Goal: Task Accomplishment & Management: Complete application form

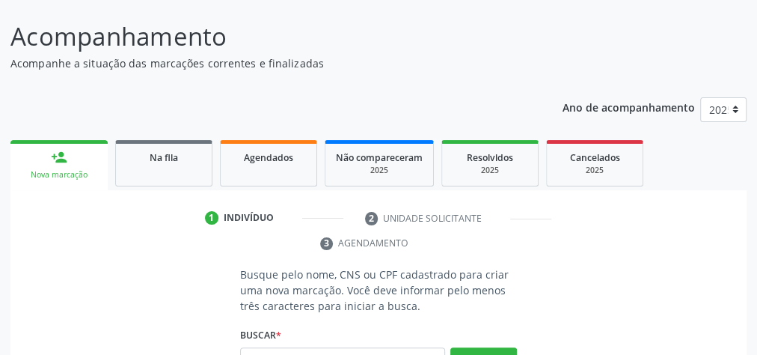
scroll to position [102, 0]
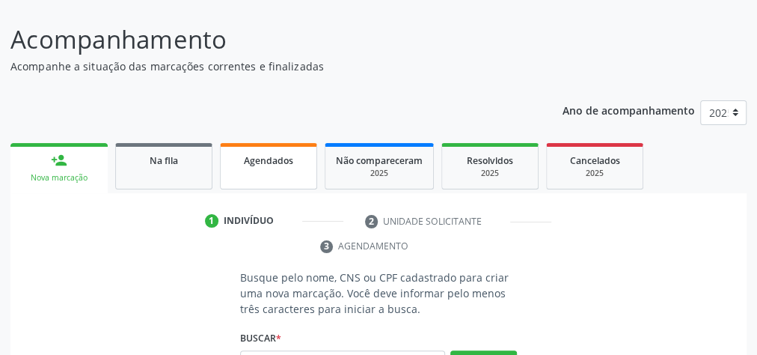
click at [284, 165] on span "Agendados" at bounding box center [268, 160] width 49 height 13
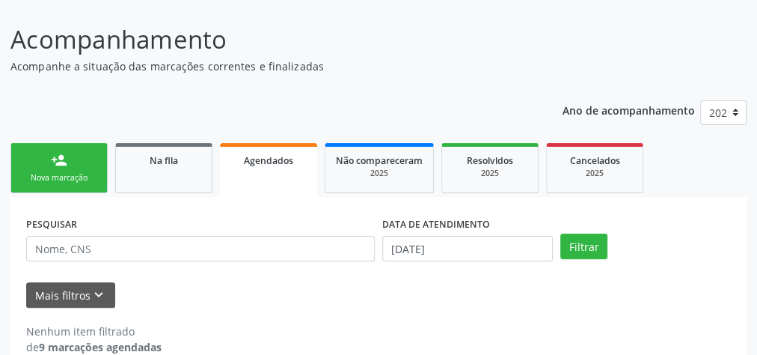
scroll to position [126, 0]
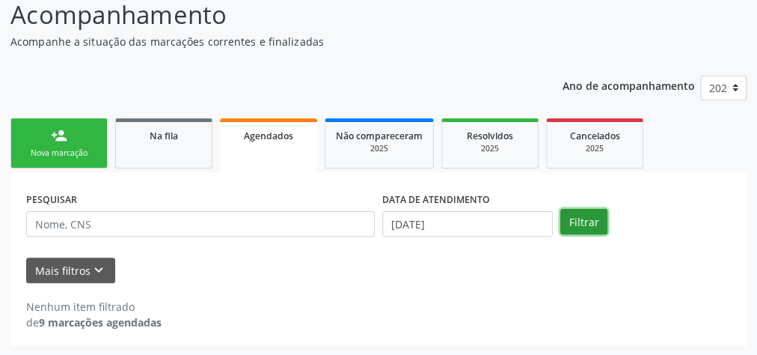
click at [585, 215] on button "Filtrar" at bounding box center [583, 221] width 47 height 25
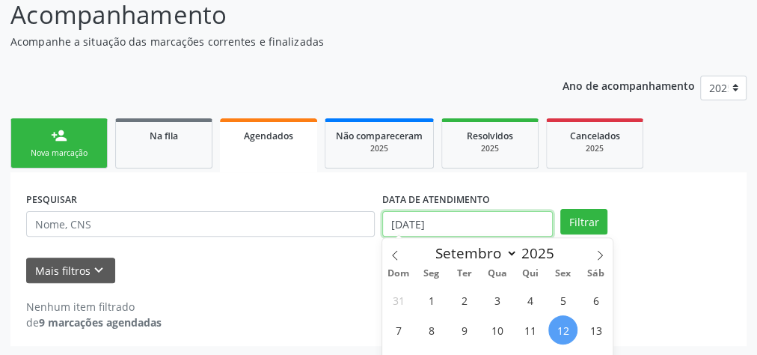
click at [399, 222] on input "[DATE]" at bounding box center [467, 223] width 171 height 25
click at [473, 301] on span "2" at bounding box center [464, 299] width 29 height 29
type input "[DATE]"
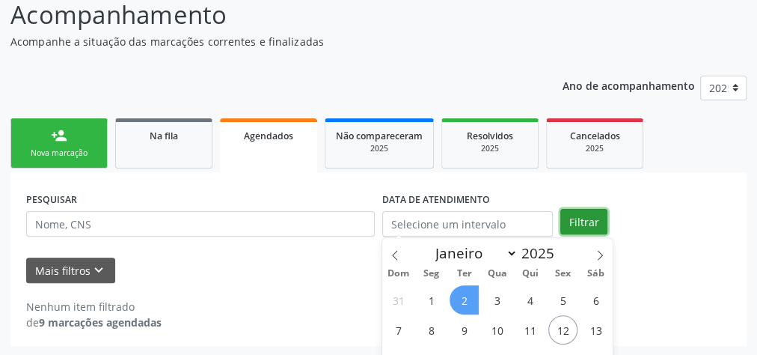
click at [595, 223] on button "Filtrar" at bounding box center [583, 221] width 47 height 25
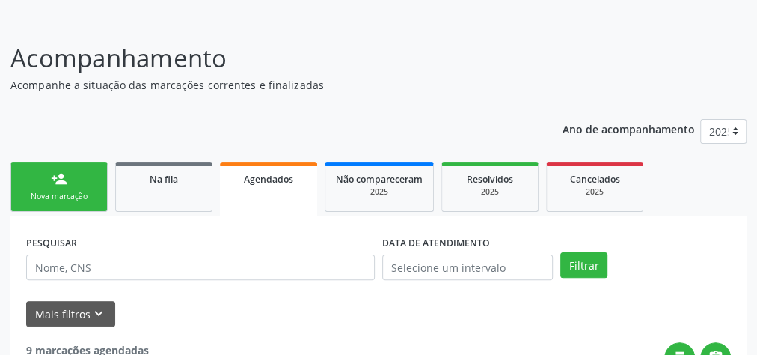
scroll to position [0, 0]
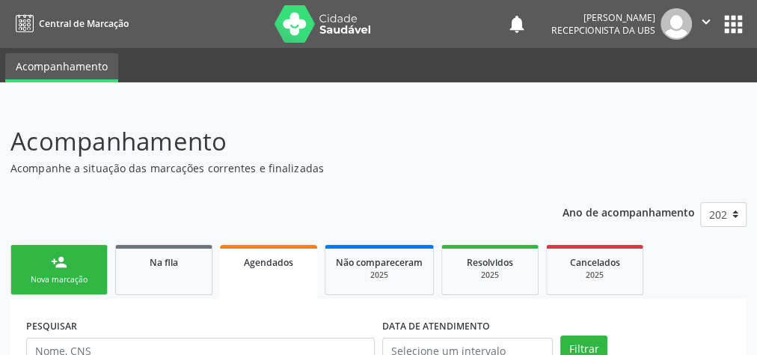
click at [76, 281] on div "Nova marcação" at bounding box center [59, 279] width 75 height 11
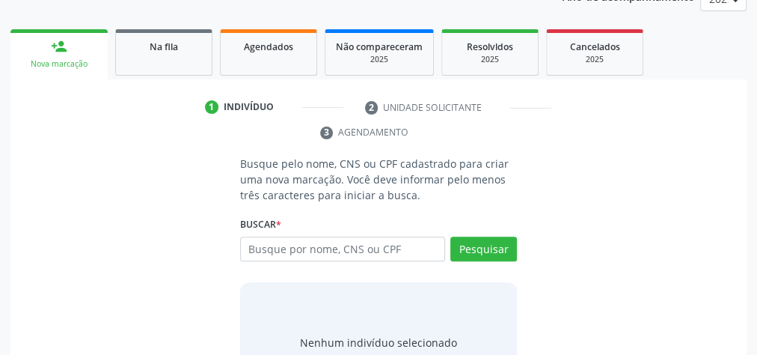
scroll to position [239, 0]
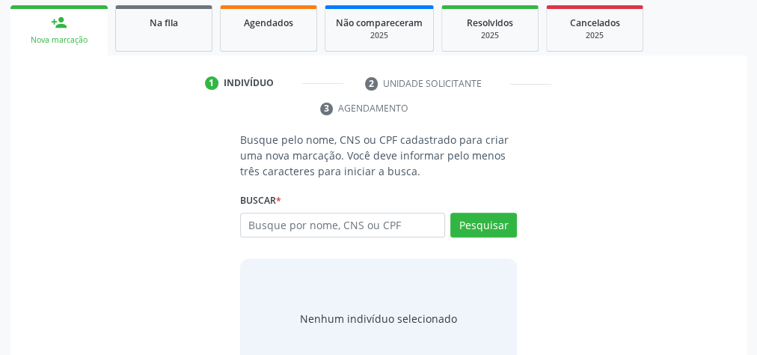
click at [85, 275] on div "Busque pelo nome, CNS ou CPF cadastrado para criar uma nova marcação. Você deve…" at bounding box center [378, 255] width 715 height 246
click at [433, 224] on input "text" at bounding box center [342, 224] width 205 height 25
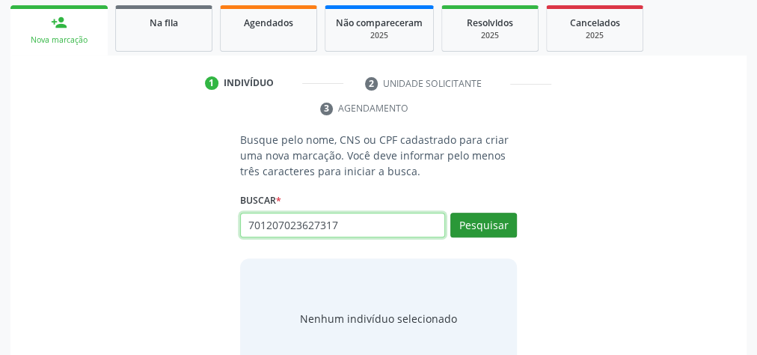
type input "701207023627317"
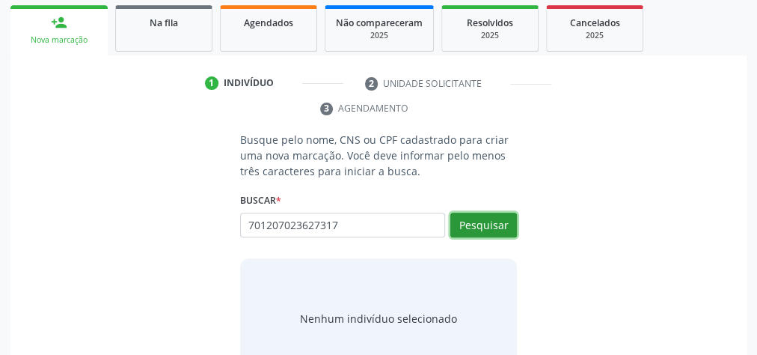
click at [482, 227] on button "Pesquisar" at bounding box center [483, 224] width 67 height 25
type input "701207023627317"
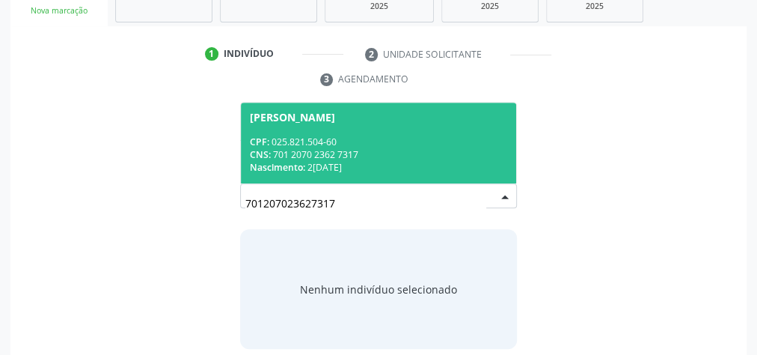
scroll to position [281, 0]
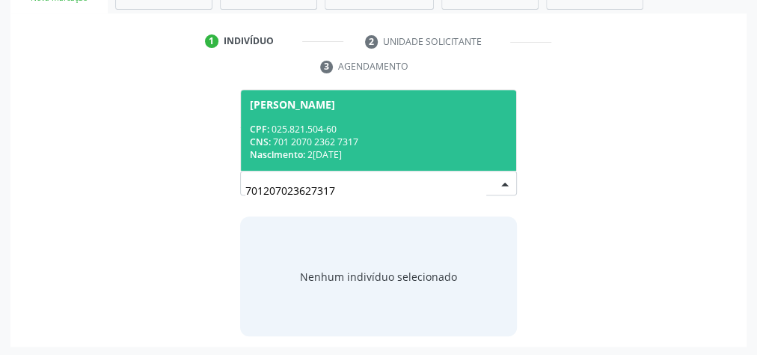
click at [325, 140] on div "CNS: 701 2070 2362 7317" at bounding box center [378, 141] width 257 height 13
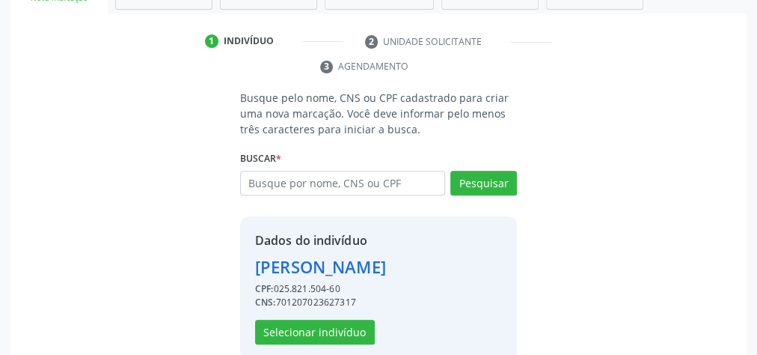
scroll to position [304, 0]
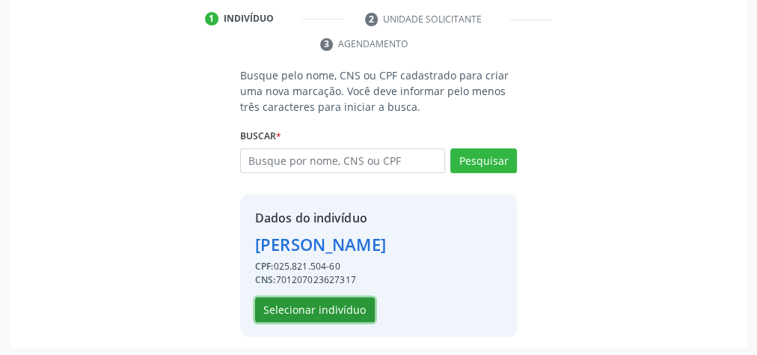
click at [301, 297] on button "Selecionar indivíduo" at bounding box center [315, 309] width 120 height 25
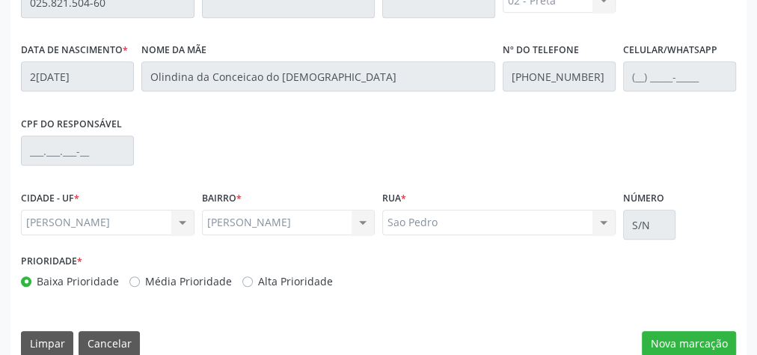
scroll to position [542, 0]
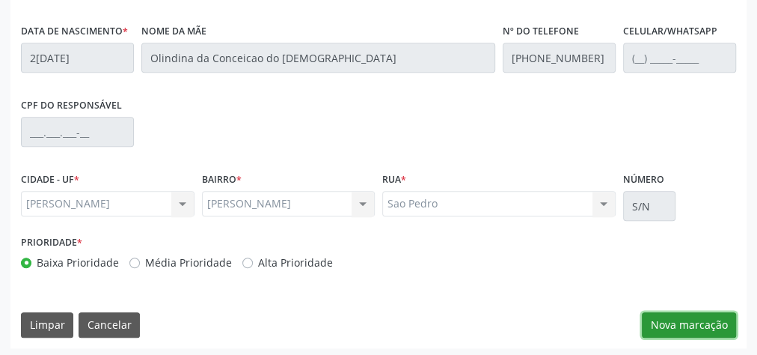
click at [686, 318] on button "Nova marcação" at bounding box center [689, 324] width 94 height 25
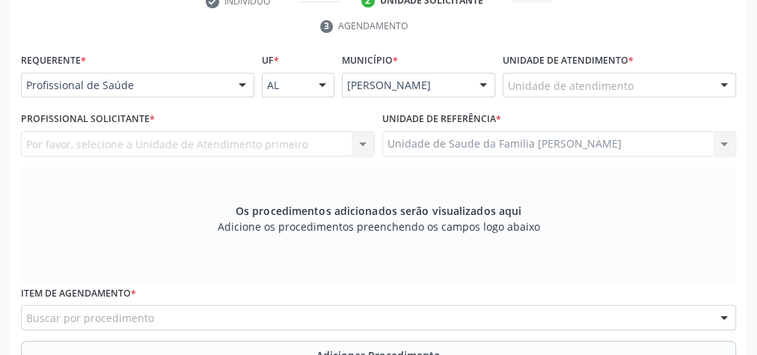
scroll to position [303, 0]
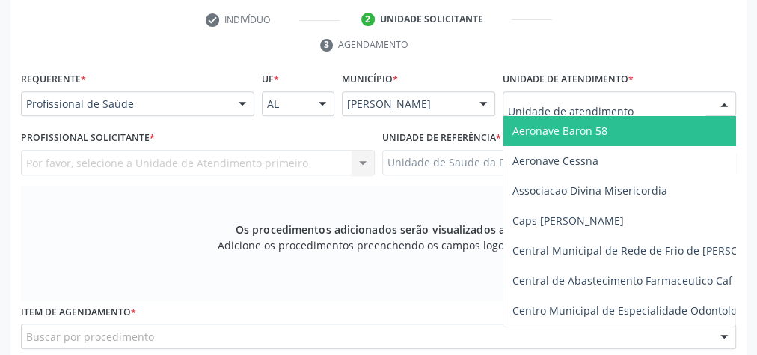
click at [660, 103] on div at bounding box center [619, 103] width 233 height 25
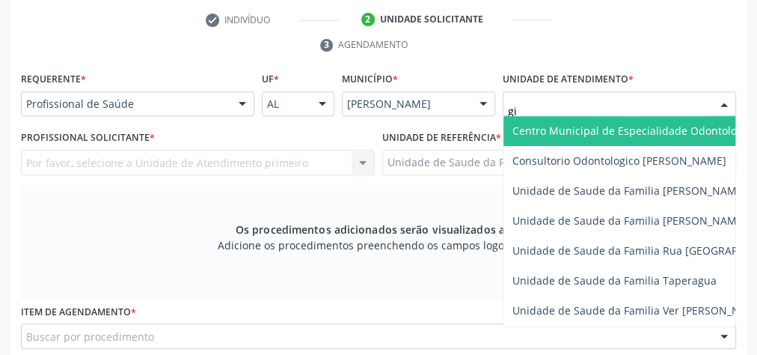
type input "gis"
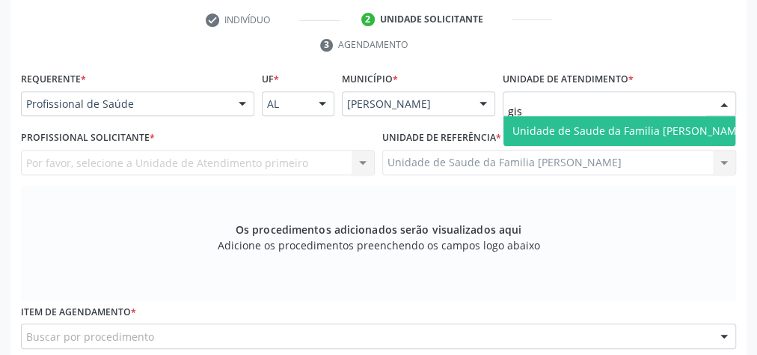
click at [655, 119] on span "Unidade de Saude da Familia [PERSON_NAME]" at bounding box center [629, 131] width 252 height 30
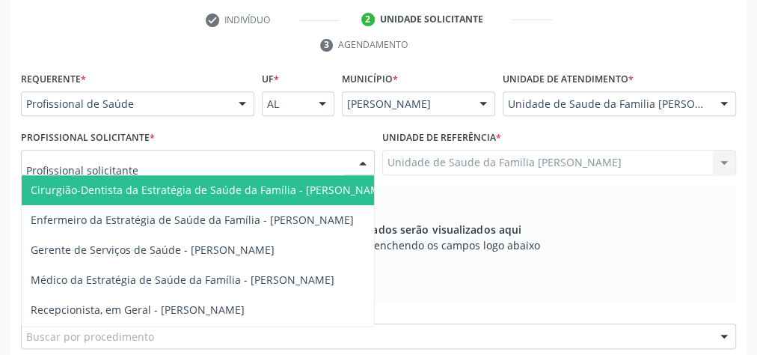
click at [369, 158] on div at bounding box center [363, 162] width 22 height 25
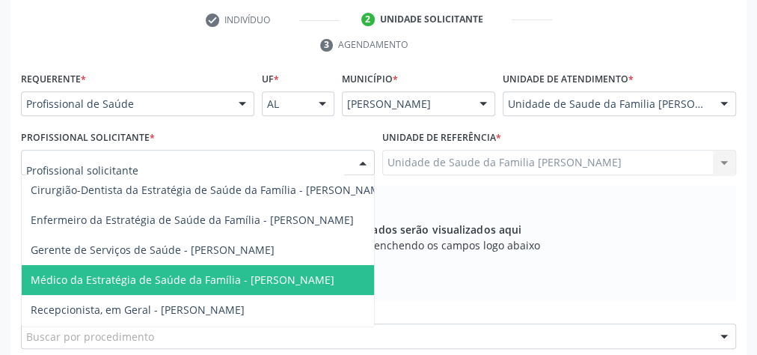
click at [271, 275] on span "Médico da Estratégia de Saúde da Família - [PERSON_NAME]" at bounding box center [183, 279] width 304 height 14
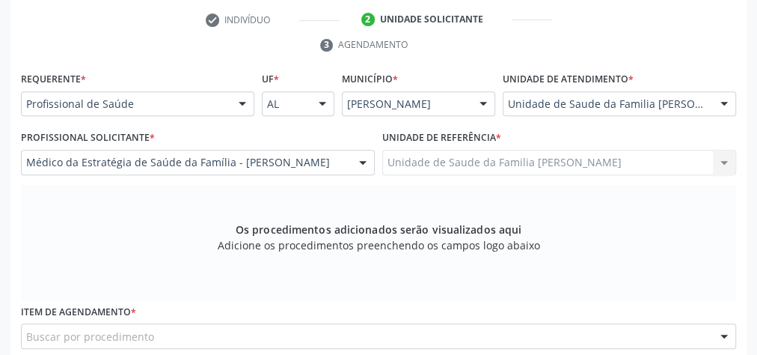
scroll to position [423, 0]
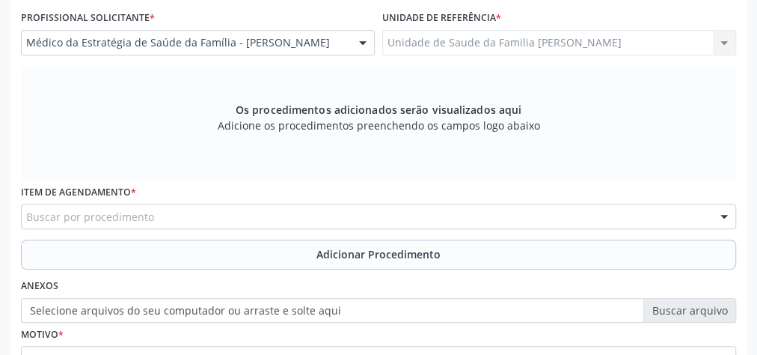
click at [299, 209] on div "Buscar por procedimento" at bounding box center [378, 215] width 715 height 25
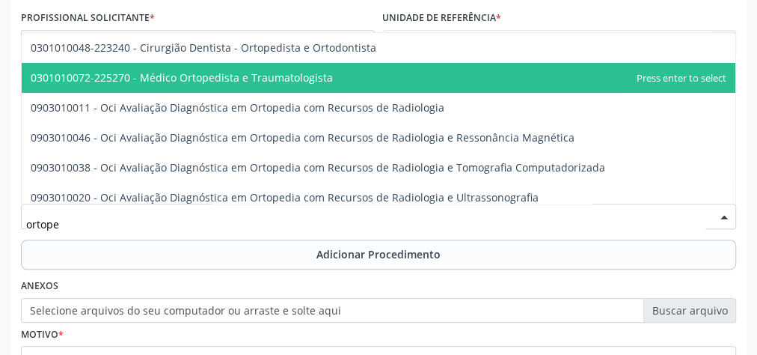
type input "ortoped"
click at [275, 79] on span "0301010072-225270 - Médico Ortopedista e Traumatologista" at bounding box center [182, 77] width 302 height 14
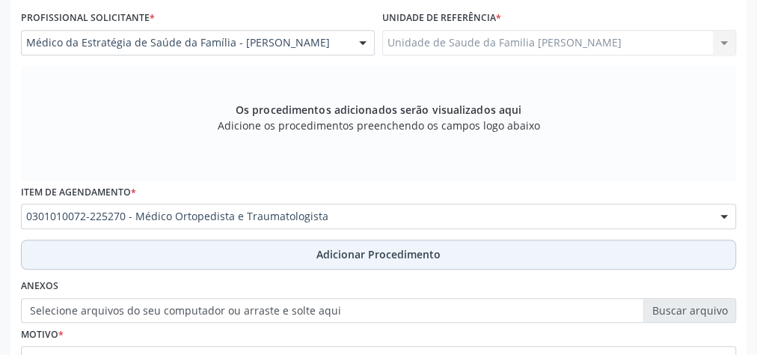
click at [367, 257] on span "Adicionar Procedimento" at bounding box center [378, 254] width 124 height 16
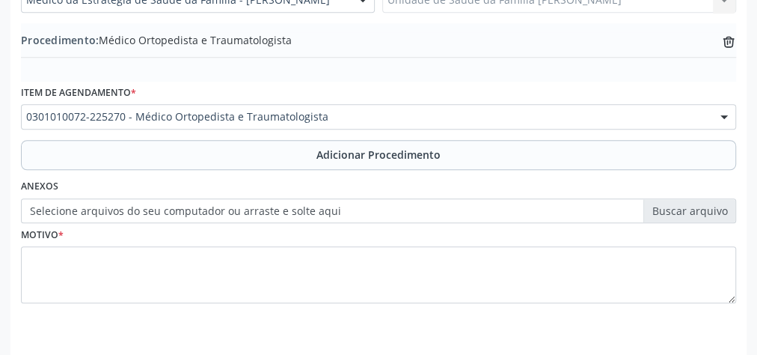
scroll to position [509, 0]
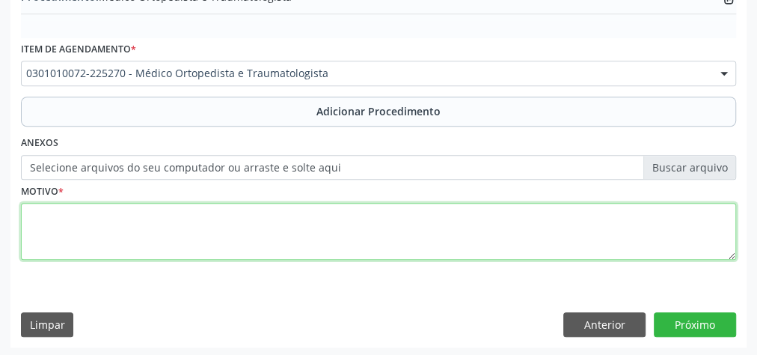
click at [311, 242] on textarea at bounding box center [378, 231] width 715 height 57
type textarea "dor articular"
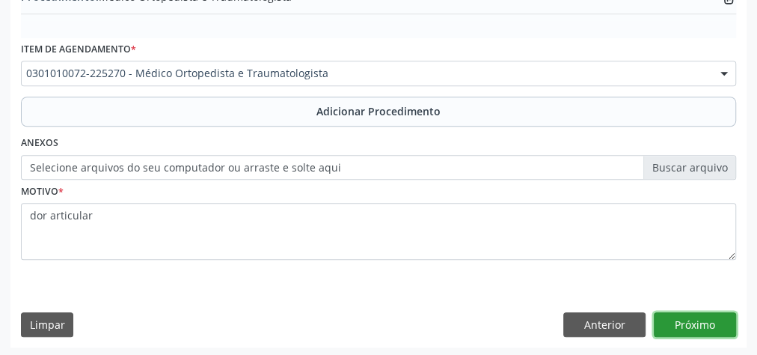
click at [688, 317] on button "Próximo" at bounding box center [695, 324] width 82 height 25
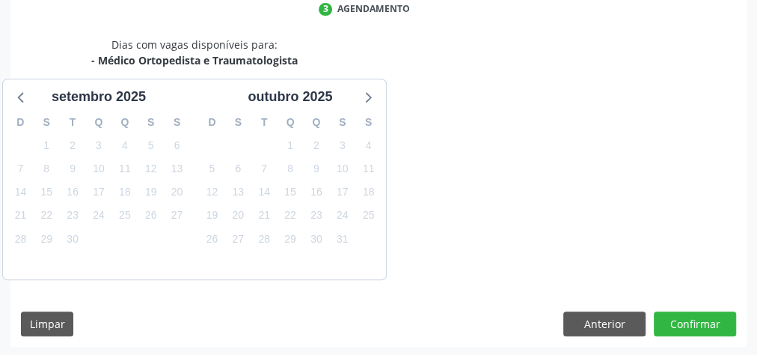
scroll to position [396, 0]
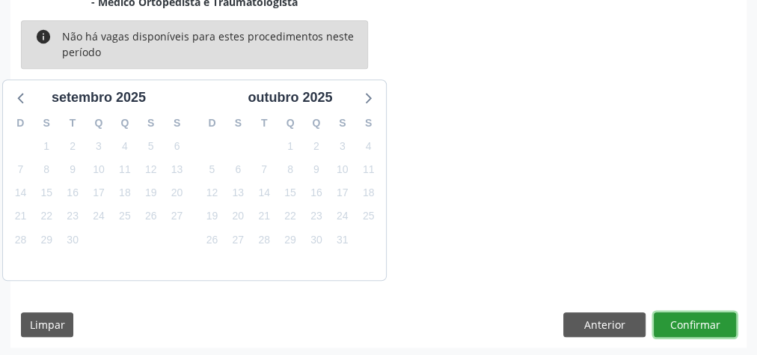
click at [688, 317] on button "Confirmar" at bounding box center [695, 324] width 82 height 25
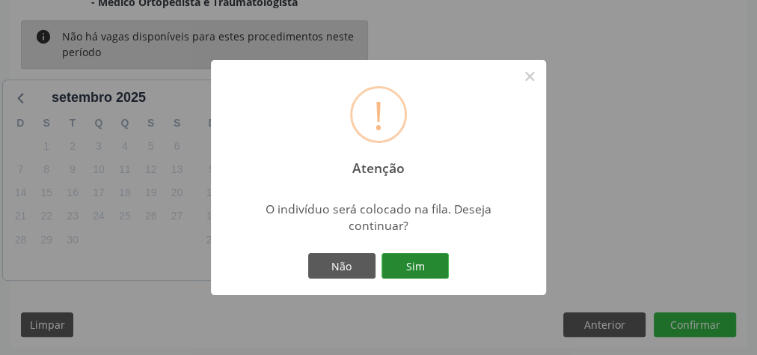
click at [433, 272] on button "Sim" at bounding box center [414, 265] width 67 height 25
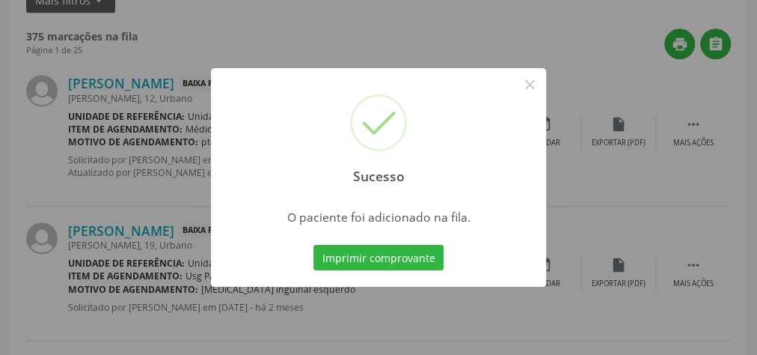
scroll to position [159, 0]
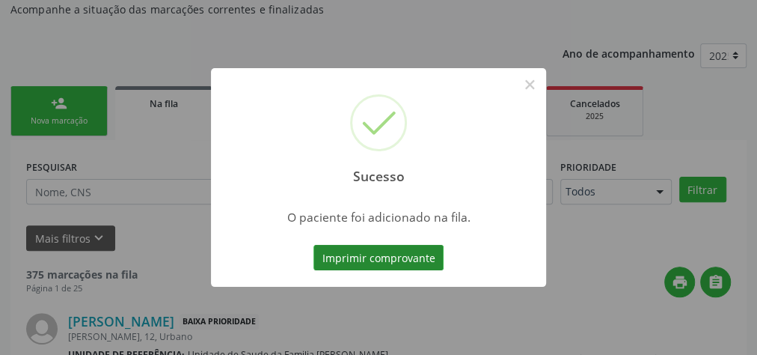
click at [411, 262] on button "Imprimir comprovante" at bounding box center [378, 257] width 130 height 25
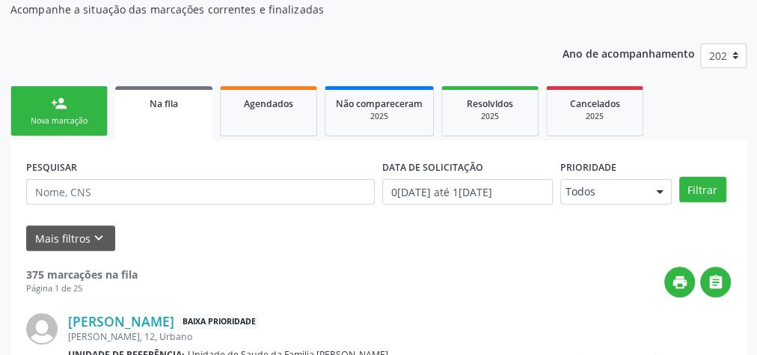
click at [67, 105] on div "person_add" at bounding box center [59, 103] width 16 height 16
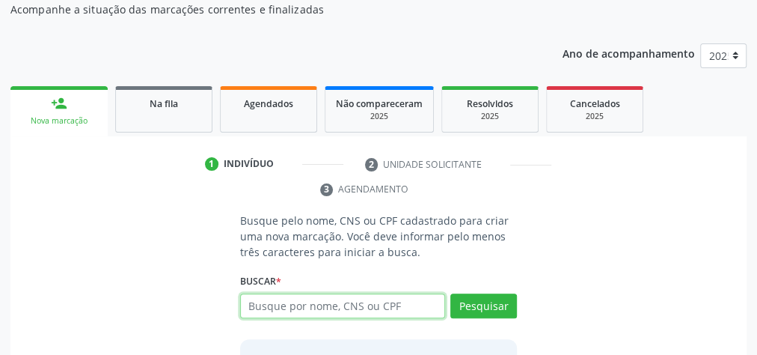
click at [309, 310] on input "text" at bounding box center [342, 305] width 205 height 25
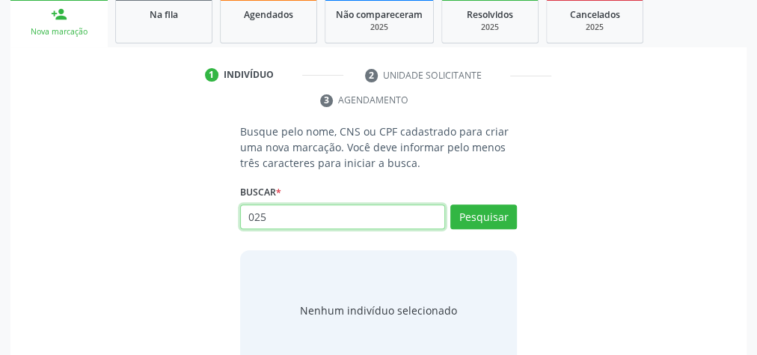
scroll to position [221, 0]
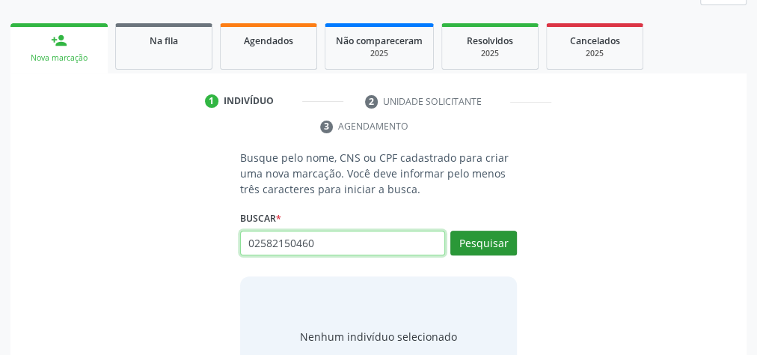
type input "02582150460"
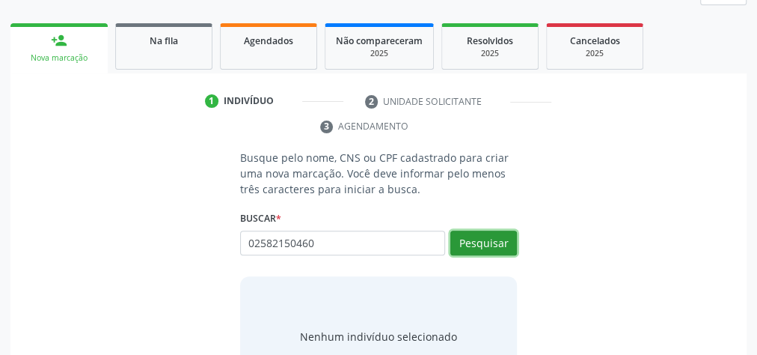
click at [503, 244] on button "Pesquisar" at bounding box center [483, 242] width 67 height 25
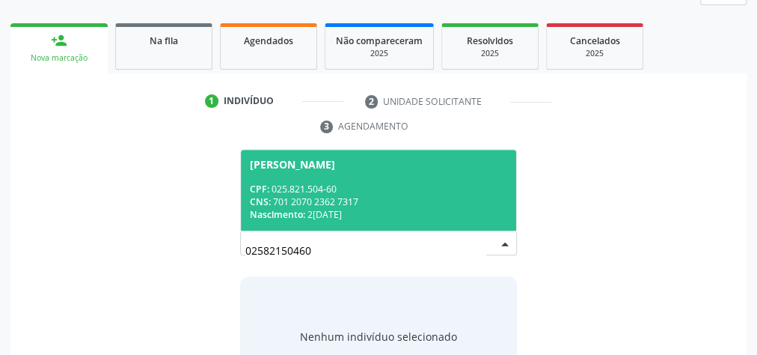
click at [363, 209] on div "Nascimento: [DATE]" at bounding box center [378, 214] width 257 height 13
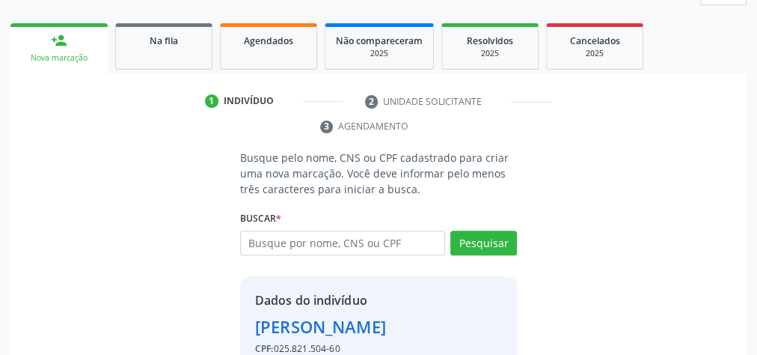
scroll to position [304, 0]
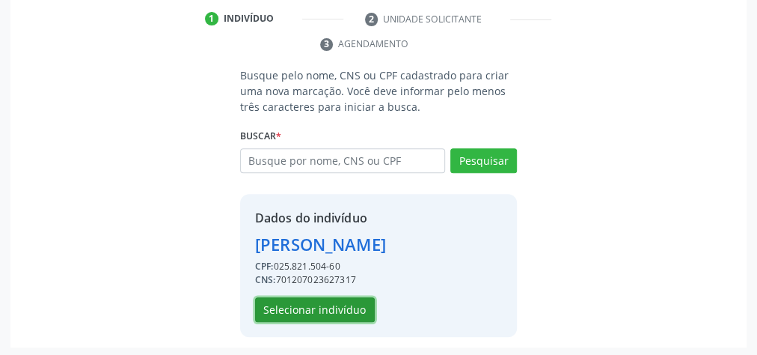
click at [340, 308] on button "Selecionar indivíduo" at bounding box center [315, 309] width 120 height 25
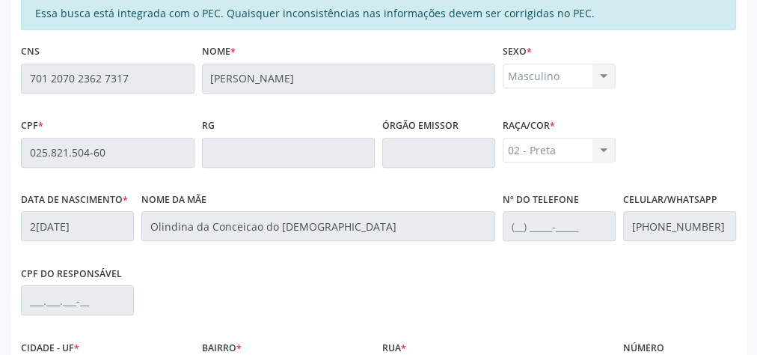
scroll to position [542, 0]
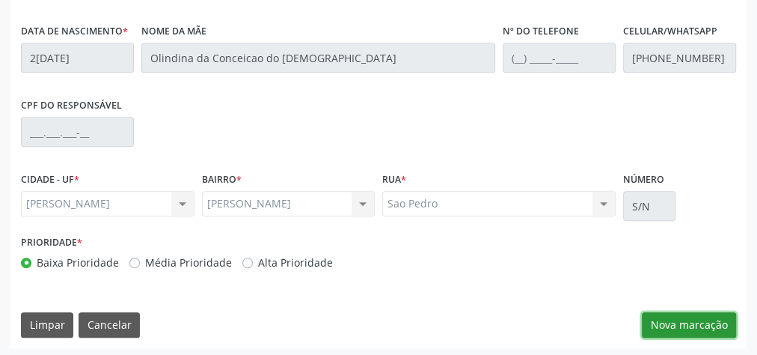
click at [716, 318] on button "Nova marcação" at bounding box center [689, 324] width 94 height 25
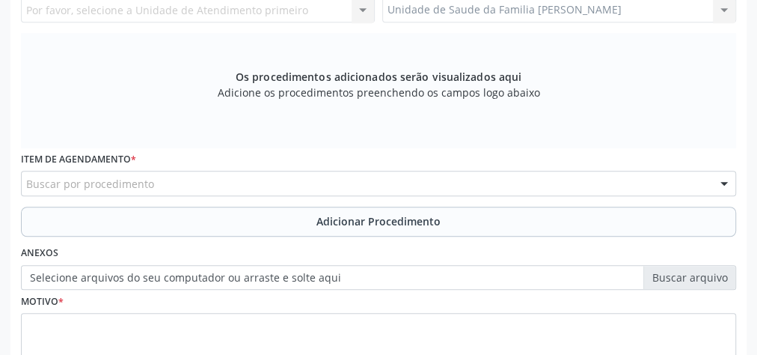
scroll to position [363, 0]
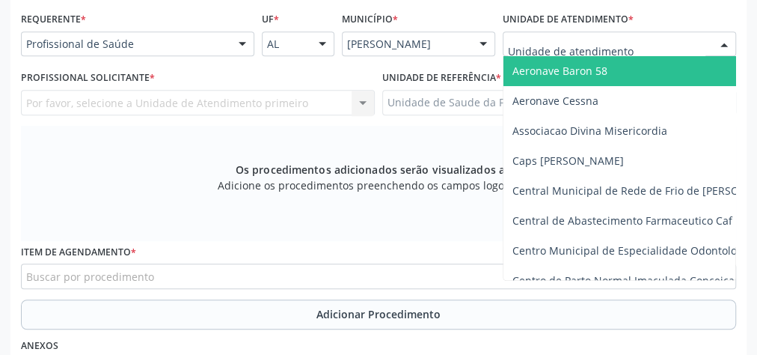
click at [729, 41] on div at bounding box center [724, 44] width 22 height 25
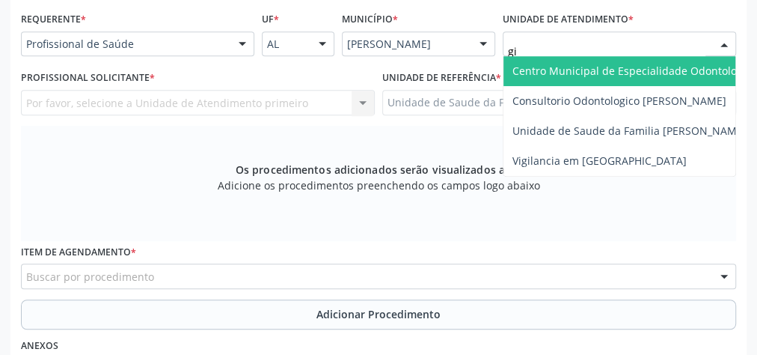
type input "gis"
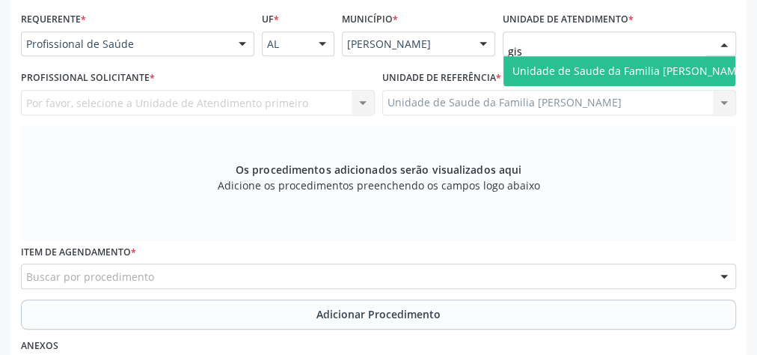
click at [651, 58] on span "Unidade de Saude da Familia [PERSON_NAME]" at bounding box center [629, 71] width 252 height 30
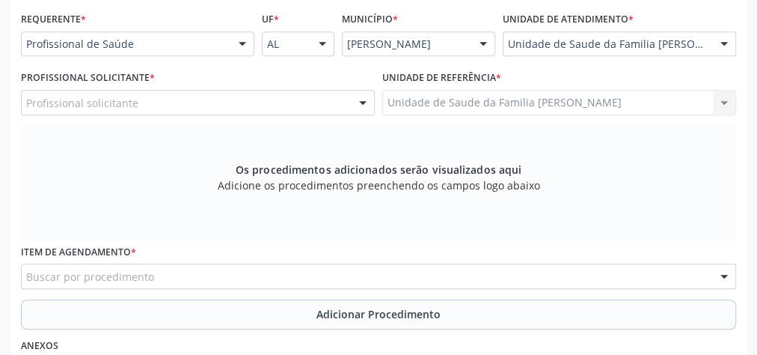
click at [361, 91] on div at bounding box center [363, 103] width 22 height 25
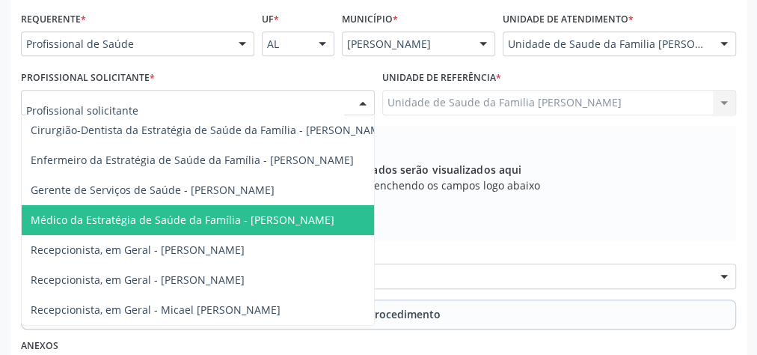
click at [296, 214] on span "Médico da Estratégia de Saúde da Família - [PERSON_NAME]" at bounding box center [183, 219] width 304 height 14
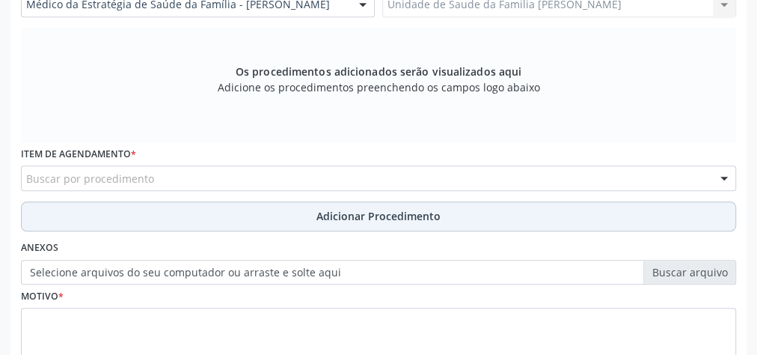
scroll to position [542, 0]
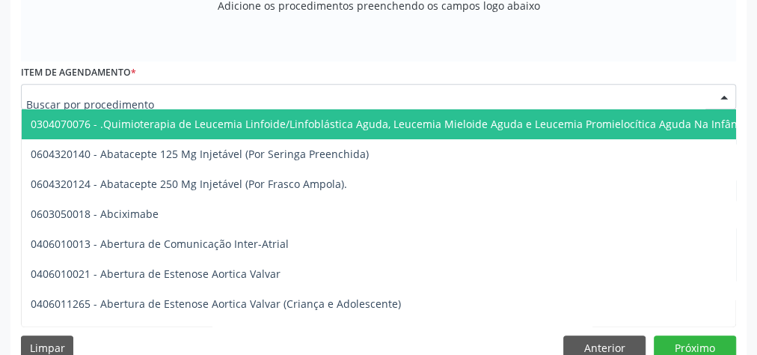
click at [316, 103] on div at bounding box center [378, 96] width 715 height 25
click at [316, 102] on input "text" at bounding box center [365, 104] width 679 height 30
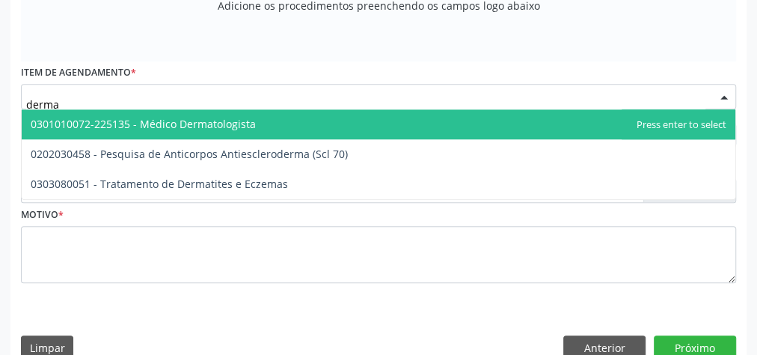
type input "dermat"
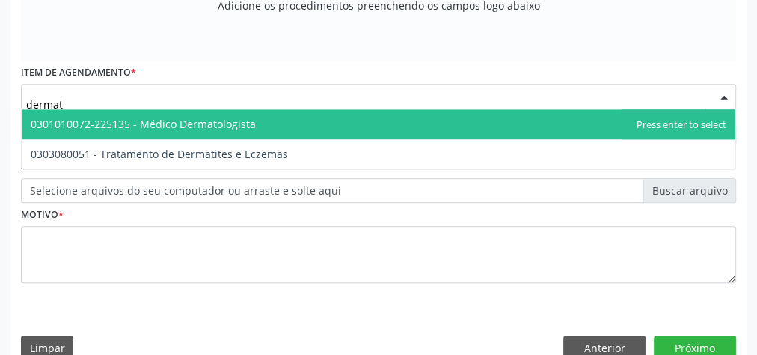
click at [250, 124] on span "0301010072-225135 - Médico Dermatologista" at bounding box center [143, 124] width 225 height 14
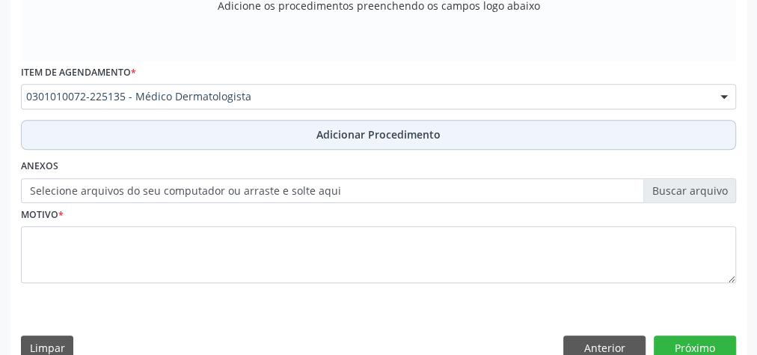
click at [336, 129] on span "Adicionar Procedimento" at bounding box center [378, 134] width 124 height 16
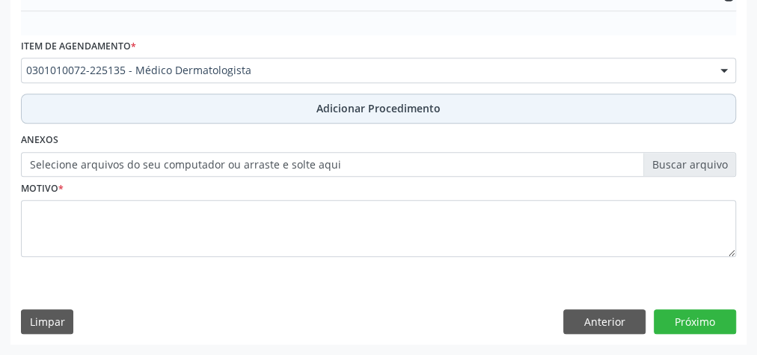
scroll to position [485, 0]
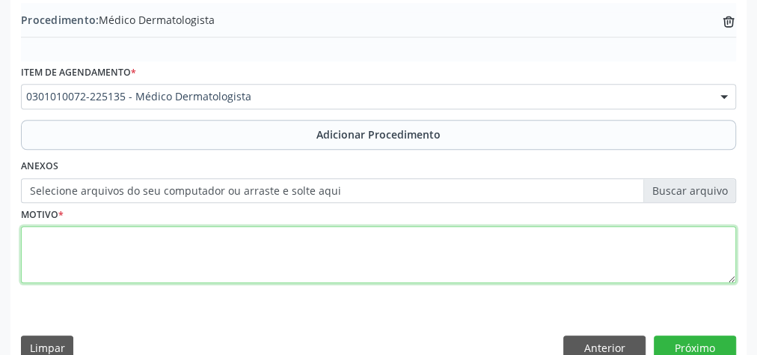
click at [258, 260] on textarea at bounding box center [378, 254] width 715 height 57
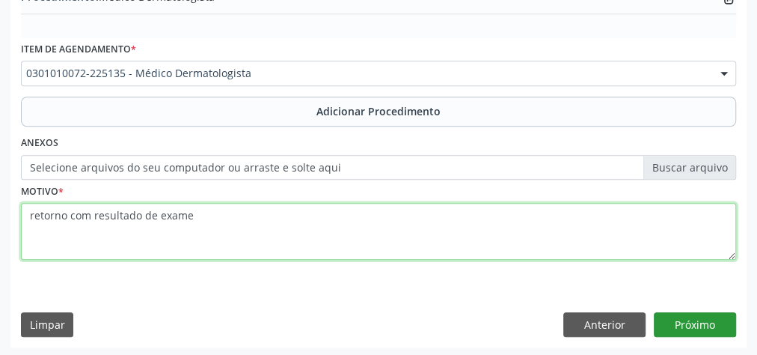
type textarea "retorno com resultado de exame"
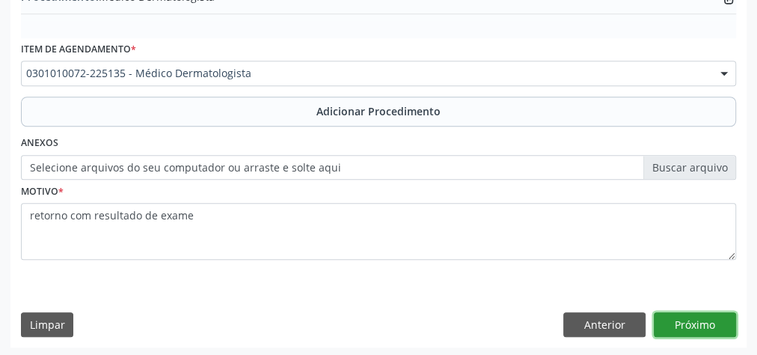
click at [712, 318] on button "Próximo" at bounding box center [695, 324] width 82 height 25
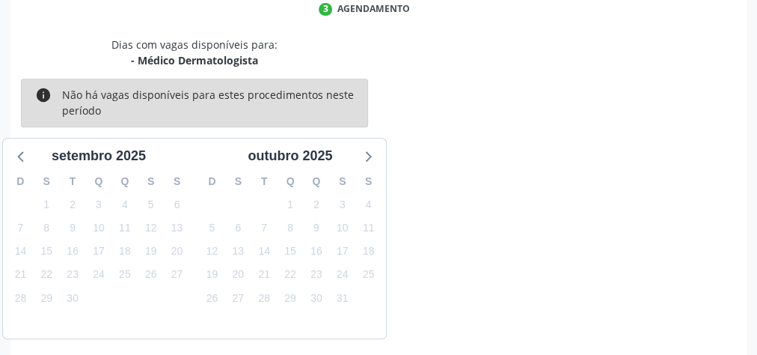
scroll to position [396, 0]
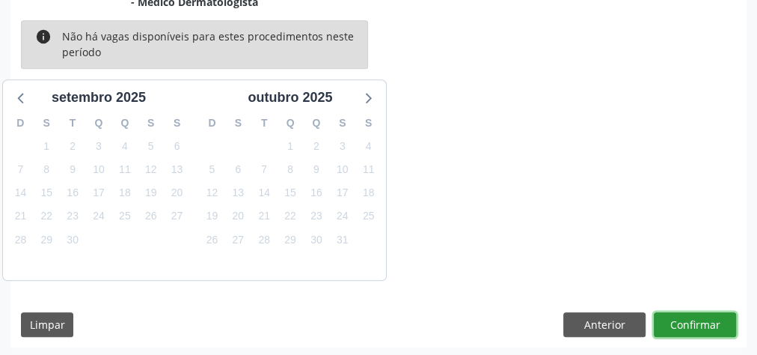
click at [712, 318] on button "Confirmar" at bounding box center [695, 324] width 82 height 25
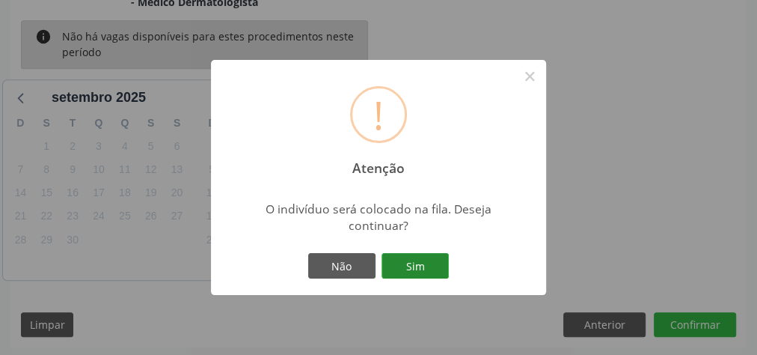
click at [414, 265] on button "Sim" at bounding box center [414, 265] width 67 height 25
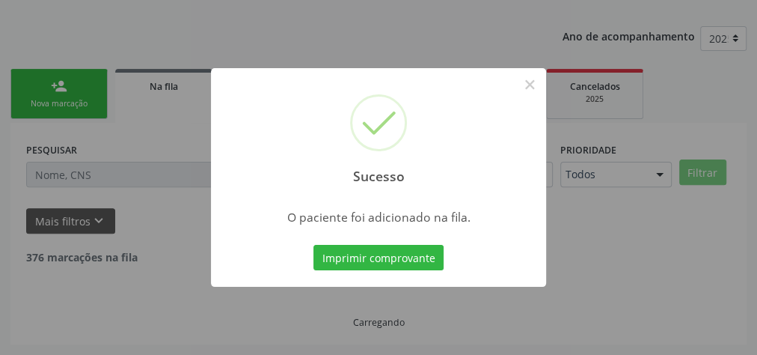
scroll to position [159, 0]
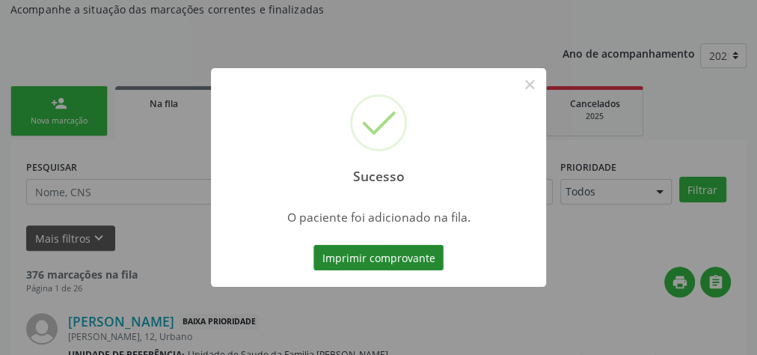
click at [409, 255] on button "Imprimir comprovante" at bounding box center [378, 257] width 130 height 25
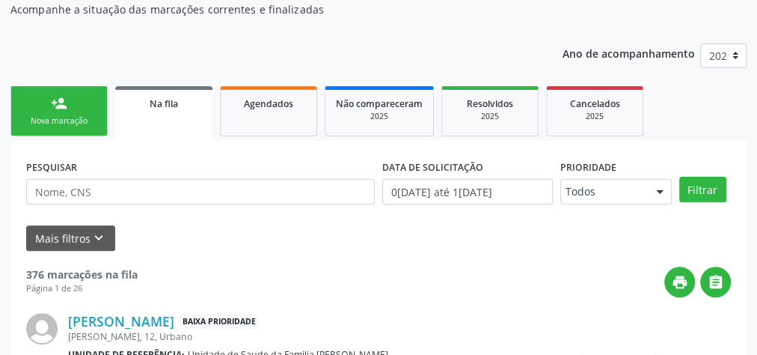
click at [84, 108] on link "person_add Nova marcação" at bounding box center [58, 111] width 97 height 50
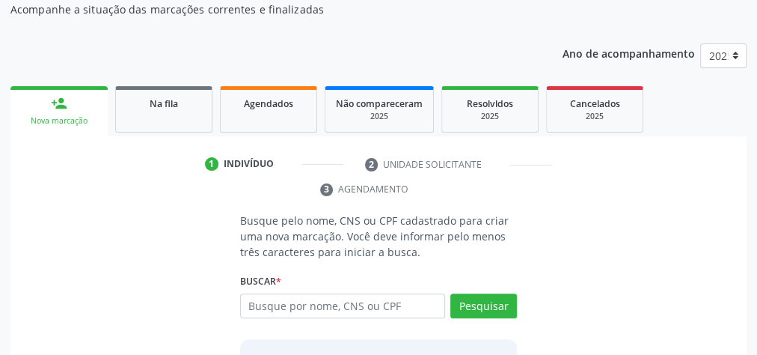
click at [102, 121] on link "person_add Nova marcação" at bounding box center [58, 111] width 97 height 50
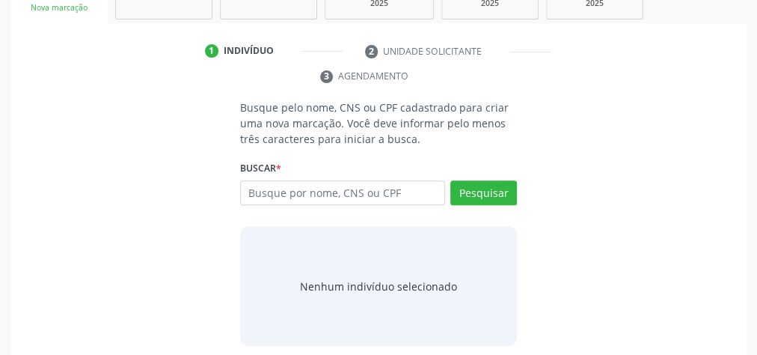
scroll to position [281, 0]
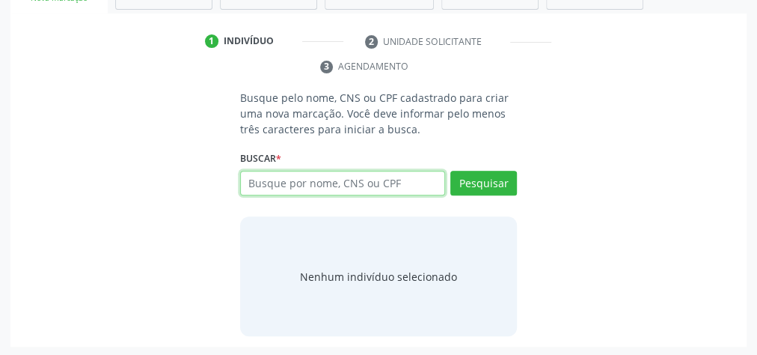
click at [318, 186] on input "text" at bounding box center [342, 183] width 205 height 25
type input "17778066408"
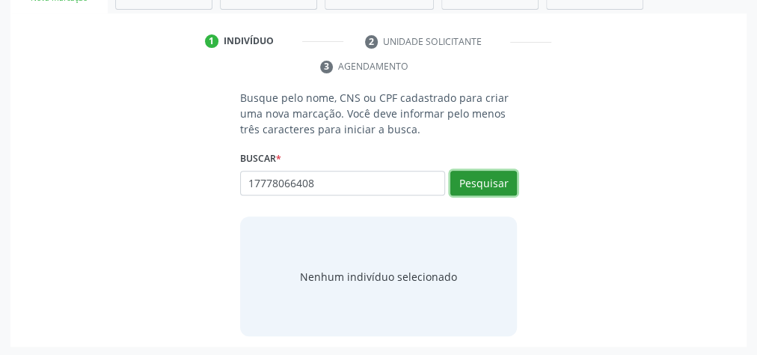
click at [499, 177] on button "Pesquisar" at bounding box center [483, 183] width 67 height 25
type input "17778066408"
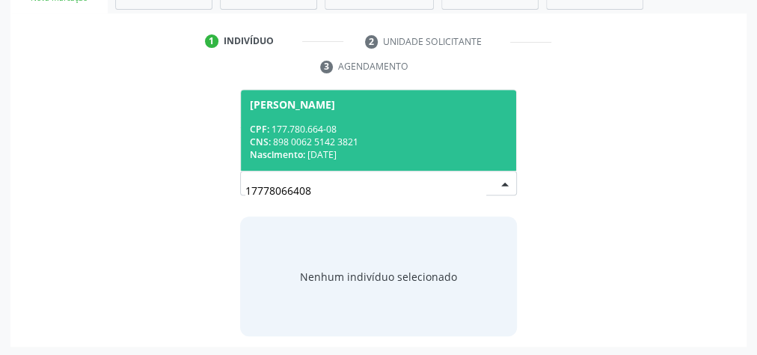
click at [312, 135] on div "CNS: 898 0062 5142 3821" at bounding box center [378, 141] width 257 height 13
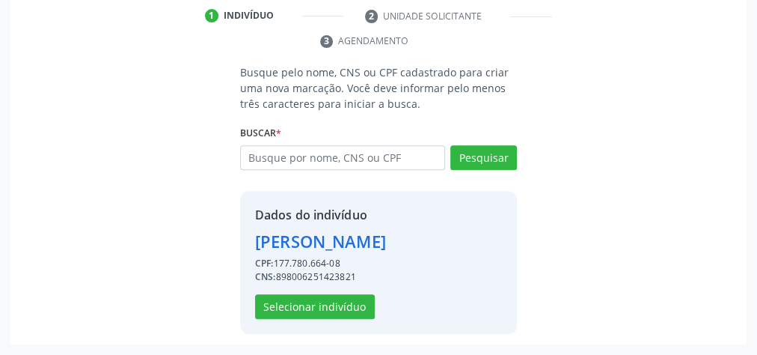
scroll to position [328, 0]
click at [325, 310] on button "Selecionar indivíduo" at bounding box center [315, 306] width 120 height 25
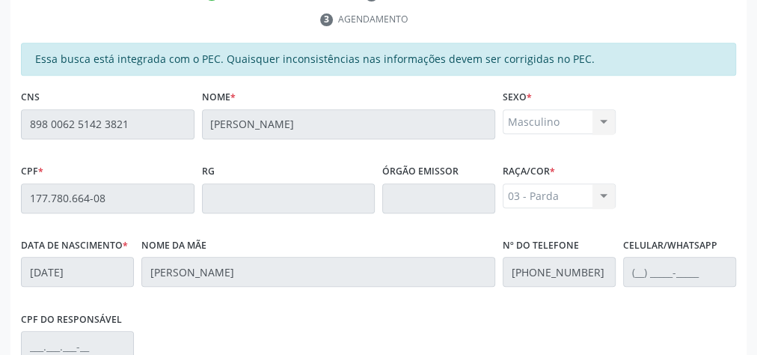
scroll to position [542, 0]
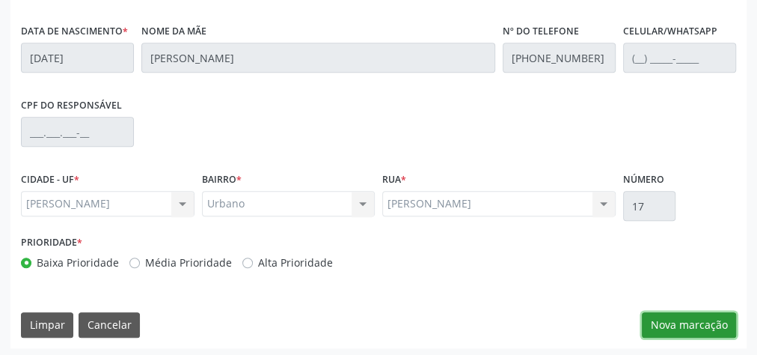
click at [696, 323] on button "Nova marcação" at bounding box center [689, 324] width 94 height 25
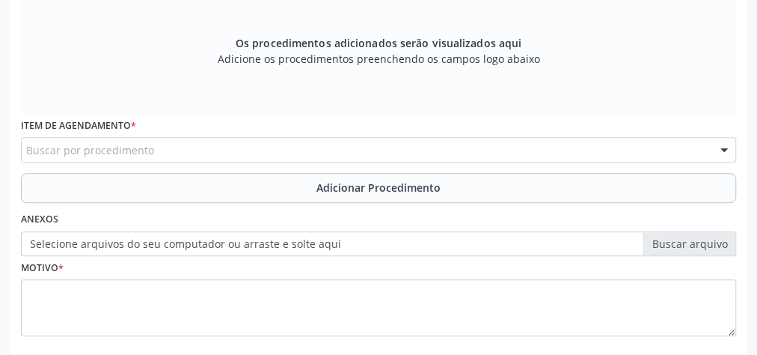
scroll to position [303, 0]
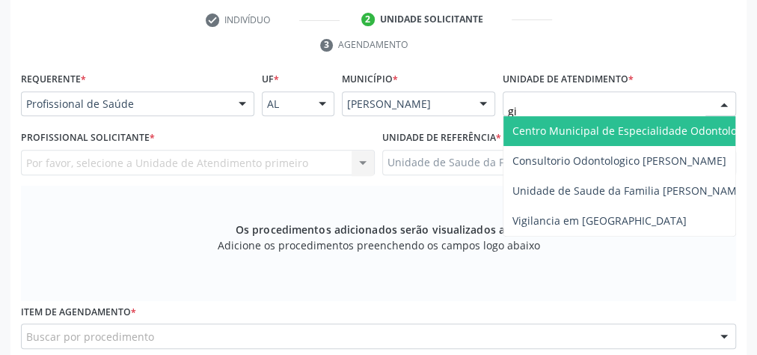
type input "gis"
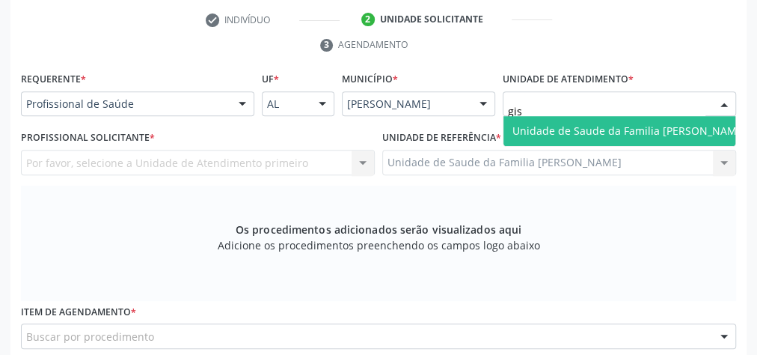
click at [635, 128] on span "Unidade de Saude da Familia [PERSON_NAME]" at bounding box center [629, 130] width 234 height 14
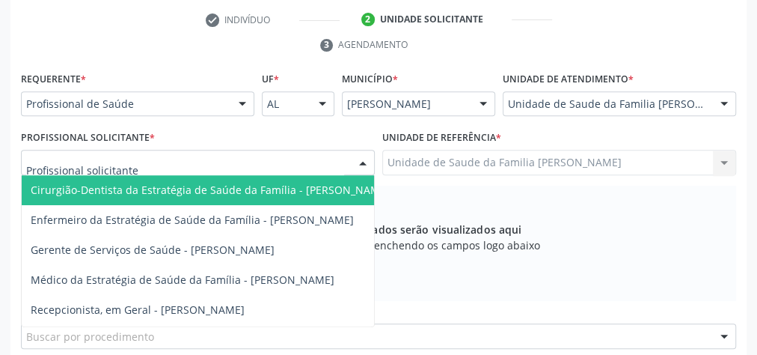
click at [369, 159] on div at bounding box center [363, 162] width 22 height 25
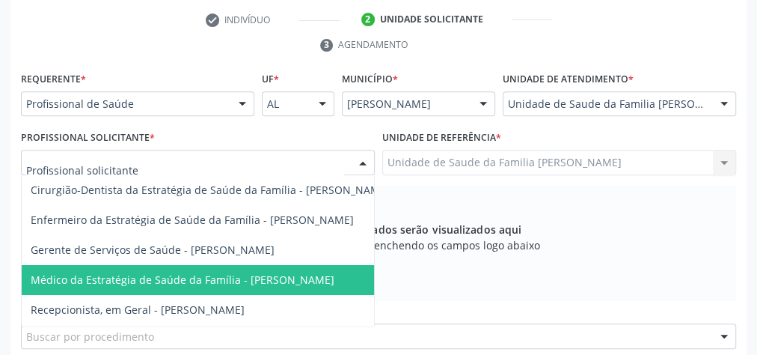
click at [271, 275] on span "Médico da Estratégia de Saúde da Família - [PERSON_NAME]" at bounding box center [183, 279] width 304 height 14
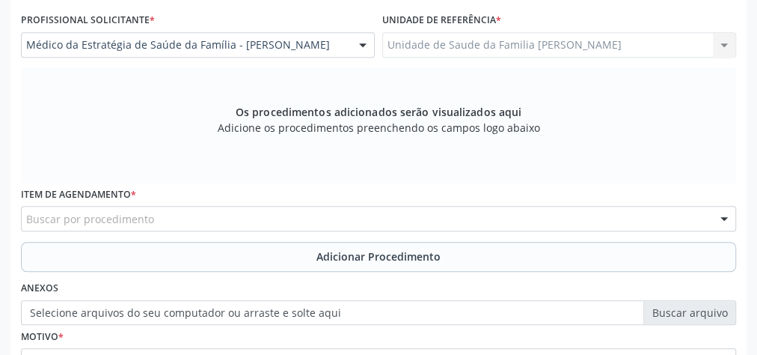
scroll to position [482, 0]
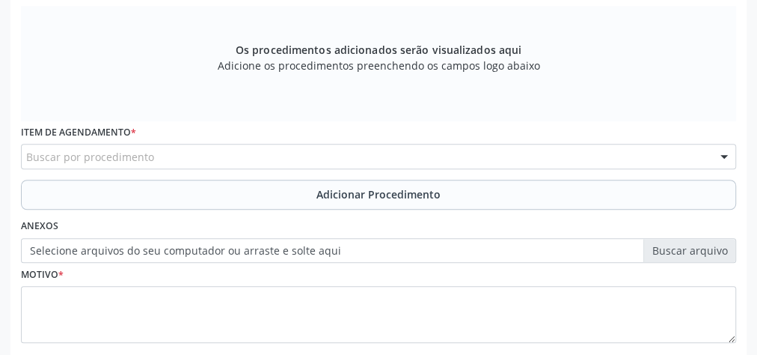
click at [245, 157] on div "Buscar por procedimento" at bounding box center [378, 156] width 715 height 25
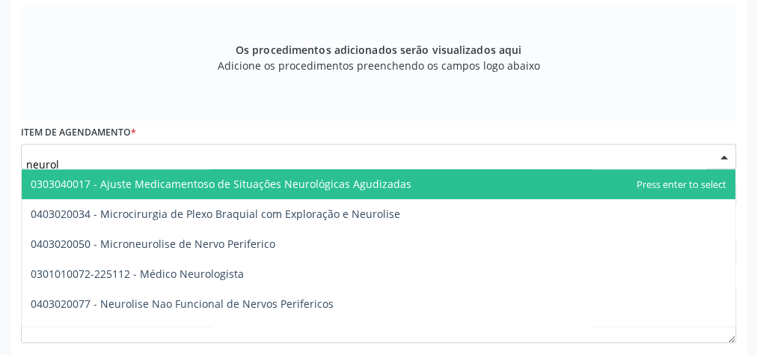
type input "neurolo"
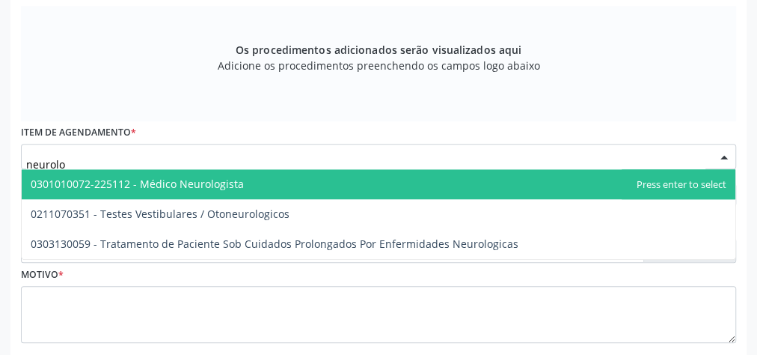
click at [234, 177] on span "0301010072-225112 - Médico Neurologista" at bounding box center [137, 184] width 213 height 14
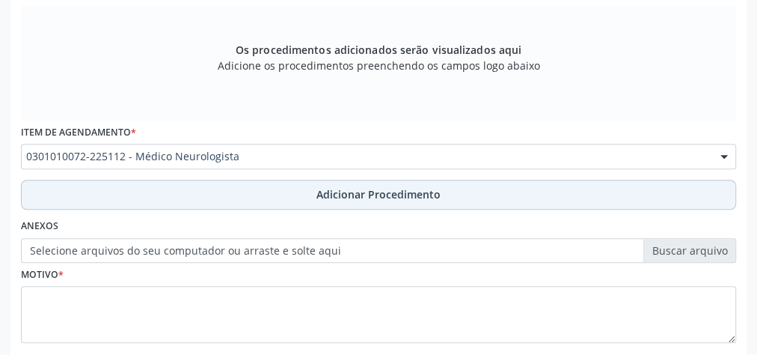
click at [390, 196] on span "Adicionar Procedimento" at bounding box center [378, 194] width 124 height 16
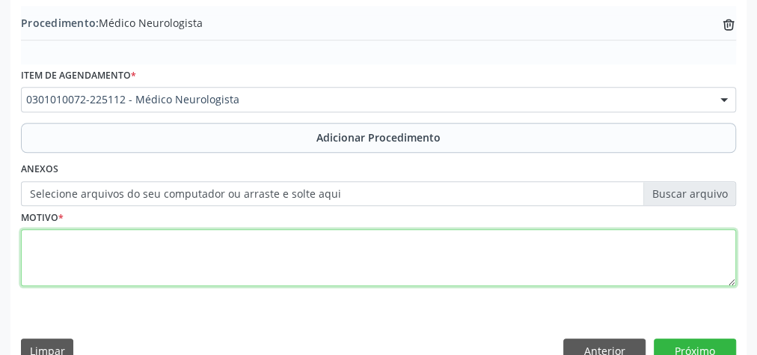
click at [330, 242] on textarea at bounding box center [378, 257] width 715 height 57
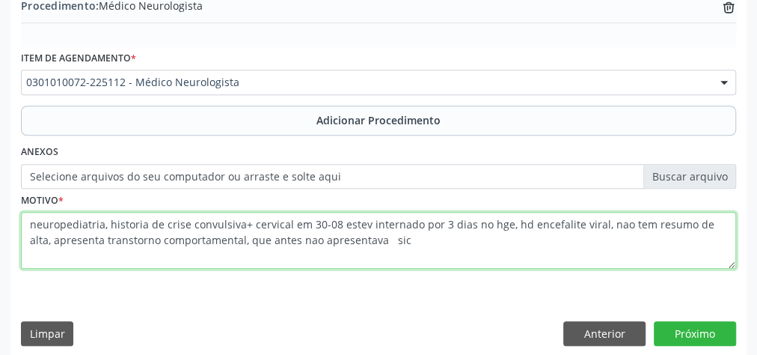
scroll to position [509, 0]
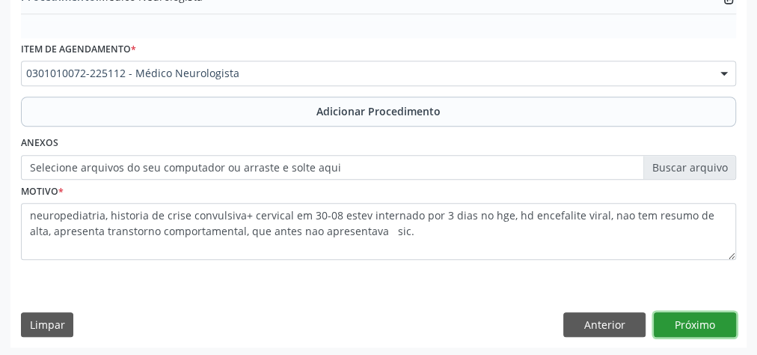
click at [687, 321] on button "Próximo" at bounding box center [695, 324] width 82 height 25
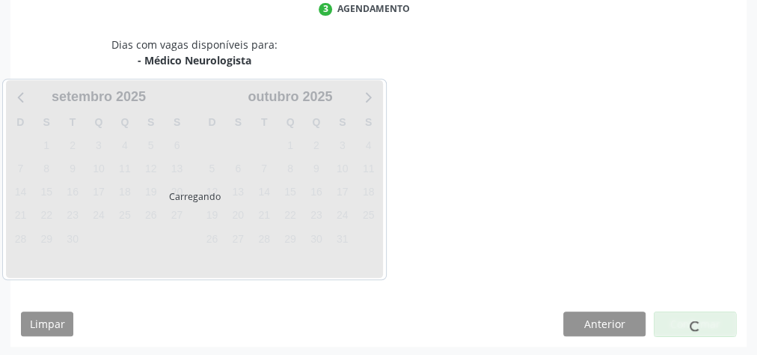
scroll to position [396, 0]
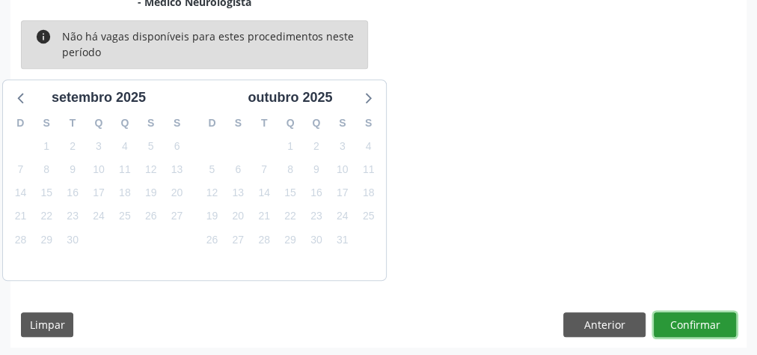
click at [687, 321] on button "Confirmar" at bounding box center [695, 324] width 82 height 25
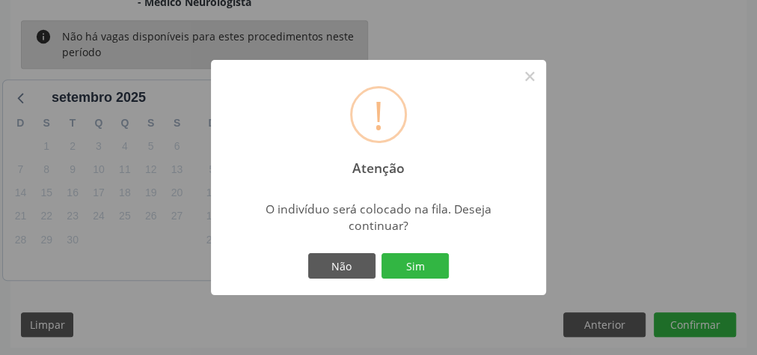
click at [687, 321] on div "! Atenção × O indivíduo será colocado na fila. Deseja continuar? Não Sim" at bounding box center [378, 177] width 757 height 355
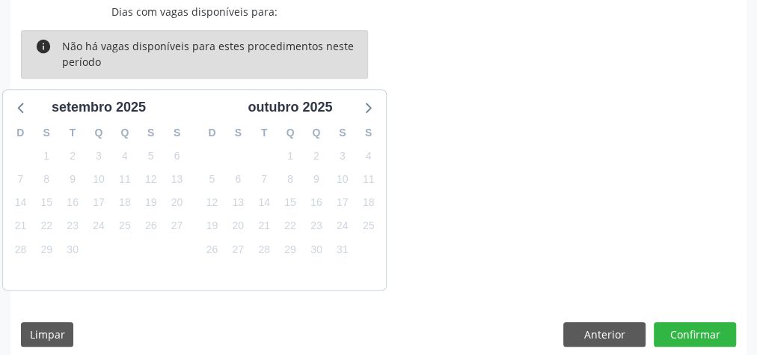
scroll to position [381, 0]
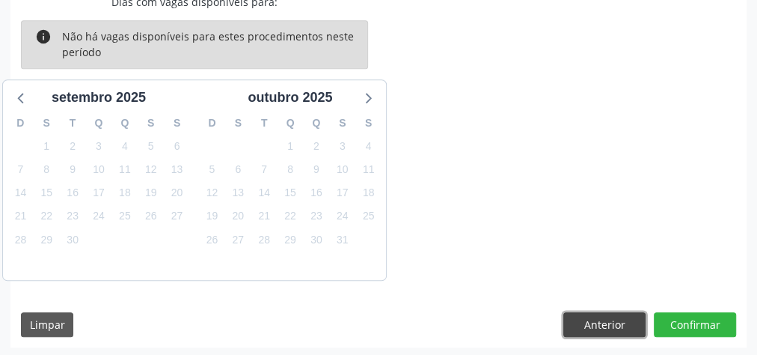
click at [628, 318] on button "Anterior" at bounding box center [604, 324] width 82 height 25
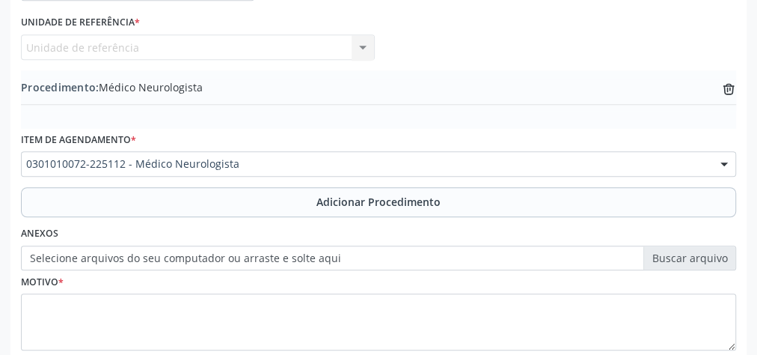
scroll to position [437, 0]
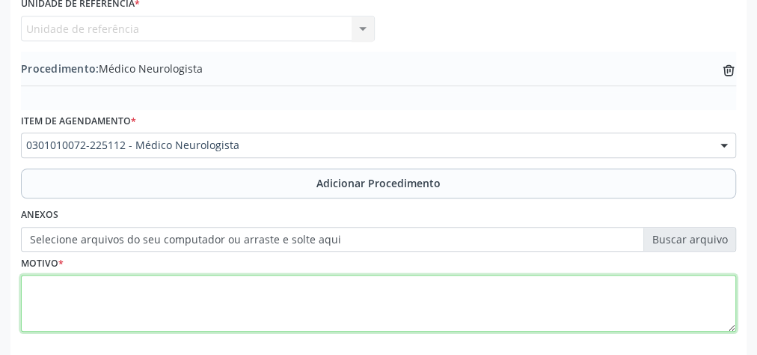
click at [199, 295] on textarea at bounding box center [378, 303] width 715 height 57
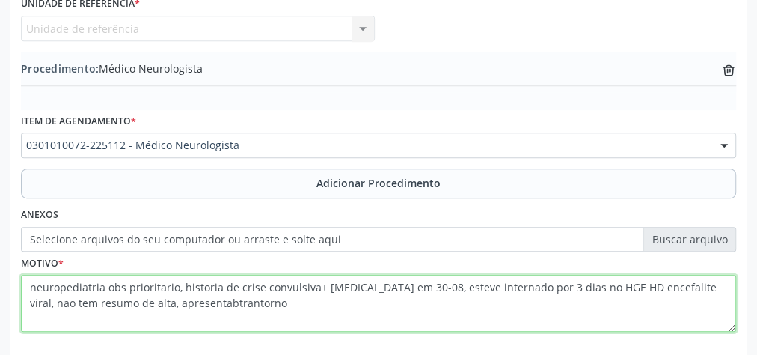
click at [178, 300] on textarea "neuropediatria obs prioritario, historia de crise convulsiva+ [MEDICAL_DATA] em…" at bounding box center [378, 303] width 715 height 57
click at [189, 298] on textarea "neuropediatria obs prioritario, historia de crise convulsiva+ [MEDICAL_DATA] em…" at bounding box center [378, 303] width 715 height 57
click at [244, 300] on textarea "neuropediatria obs prioritario, historia de crise convulsiva+ [MEDICAL_DATA] em…" at bounding box center [378, 303] width 715 height 57
click at [201, 303] on textarea "neuropediatria obs prioritario, historia de crise convulsiva+ [MEDICAL_DATA] em…" at bounding box center [378, 303] width 715 height 57
click at [245, 295] on textarea "neuropediatria obs prioritario, historia de crise convulsiva+ [MEDICAL_DATA] em…" at bounding box center [378, 303] width 715 height 57
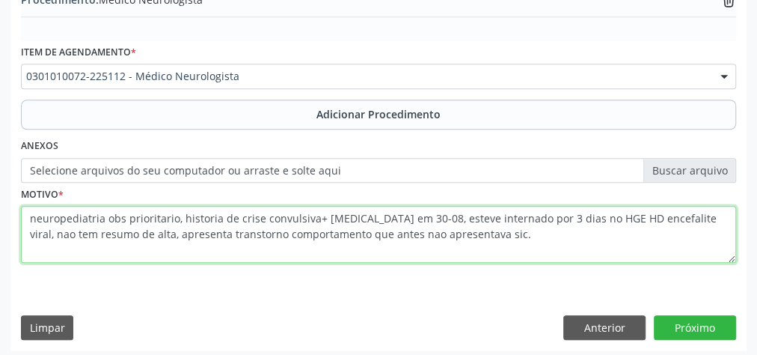
scroll to position [509, 0]
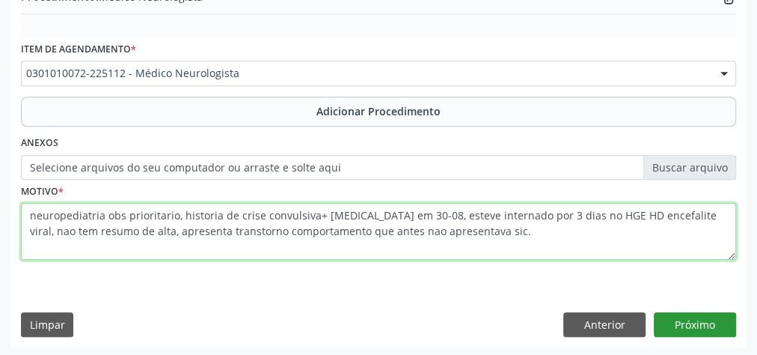
type textarea "neuropediatria obs prioritario, historia de crise convulsiva+ [MEDICAL_DATA] em…"
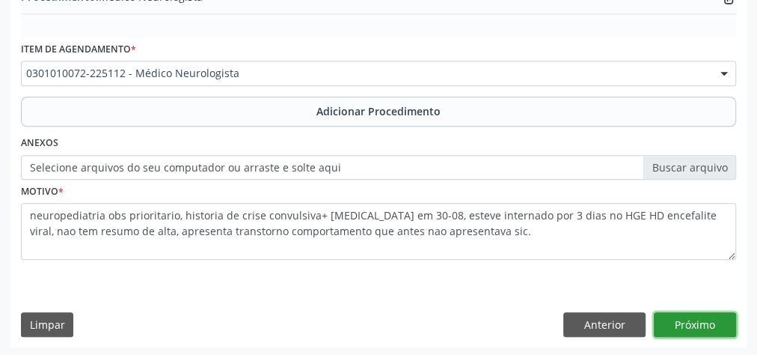
click at [696, 315] on button "Próximo" at bounding box center [695, 324] width 82 height 25
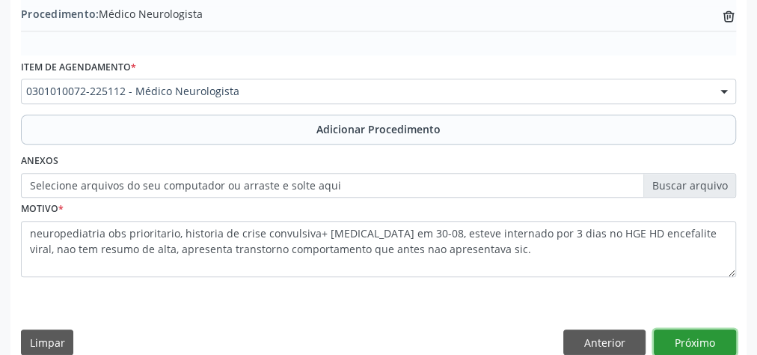
scroll to position [526, 0]
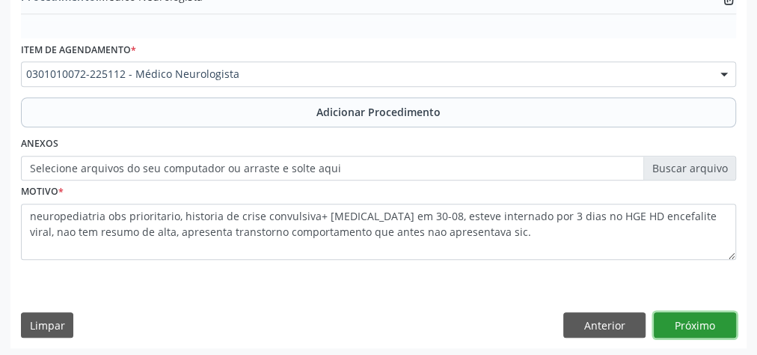
click at [697, 318] on button "Próximo" at bounding box center [695, 324] width 82 height 25
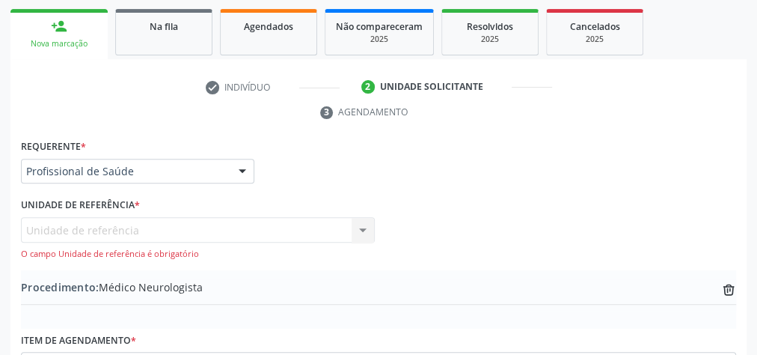
scroll to position [286, 0]
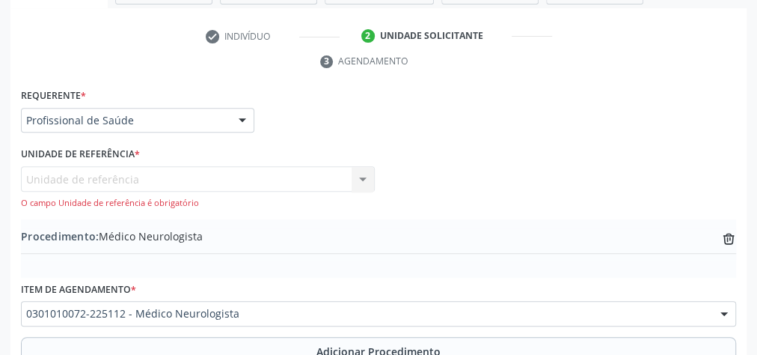
click at [367, 180] on div "Unidade de referência Unidade de Saude da Familia Gislene Matheus Nenhum result…" at bounding box center [198, 187] width 354 height 43
click at [354, 178] on div "Unidade de referência Unidade de Saude da Familia Gislene Matheus Nenhum result…" at bounding box center [198, 187] width 354 height 43
click at [221, 174] on div "Unidade de referência Unidade de Saude da Familia Gislene Matheus Nenhum result…" at bounding box center [198, 187] width 354 height 43
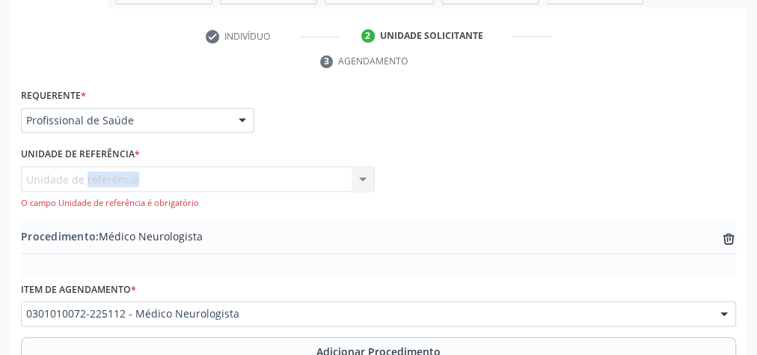
click at [221, 174] on div "Unidade de referência Unidade de Saude da Familia Gislene Matheus Nenhum result…" at bounding box center [198, 187] width 354 height 43
click at [177, 176] on div "Unidade de referência Unidade de Saude da Familia Gislene Matheus Nenhum result…" at bounding box center [198, 187] width 354 height 43
click at [362, 175] on div "Unidade de referência Unidade de Saude da Familia Gislene Matheus Nenhum result…" at bounding box center [198, 187] width 354 height 43
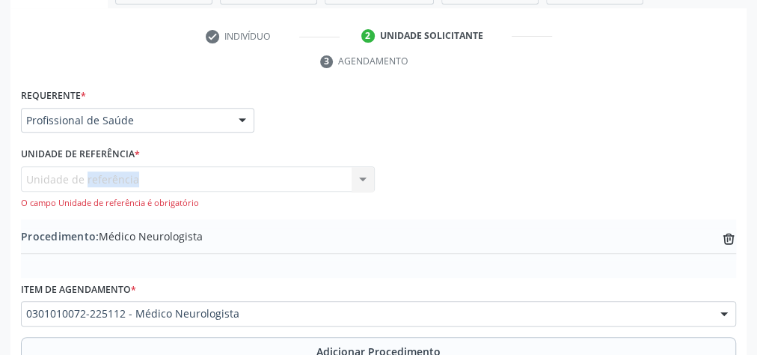
click at [362, 175] on div "Unidade de referência Unidade de Saude da Familia Gislene Matheus Nenhum result…" at bounding box center [198, 187] width 354 height 43
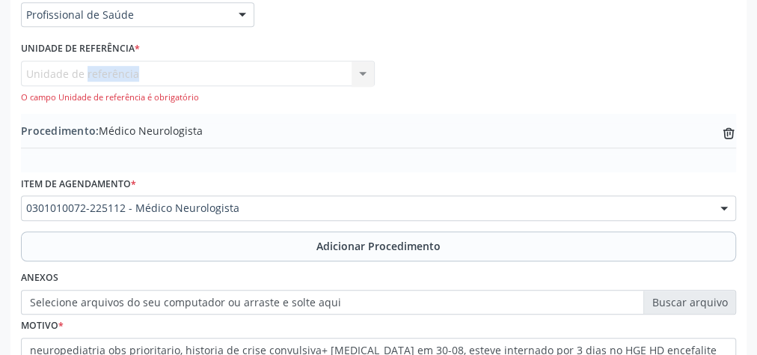
scroll to position [526, 0]
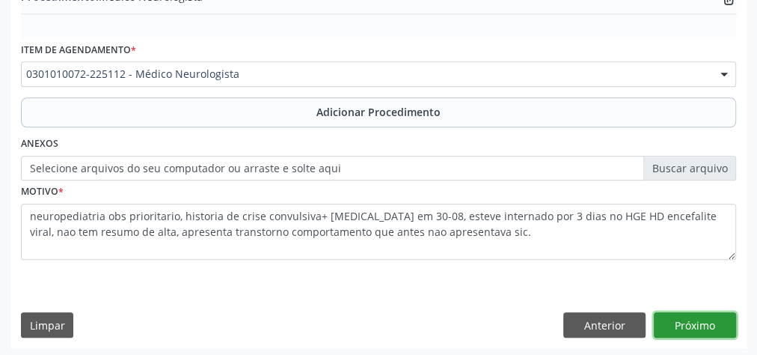
click at [698, 323] on button "Próximo" at bounding box center [695, 324] width 82 height 25
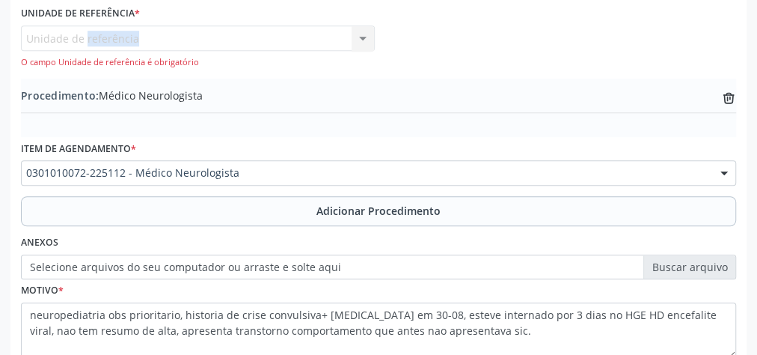
scroll to position [346, 0]
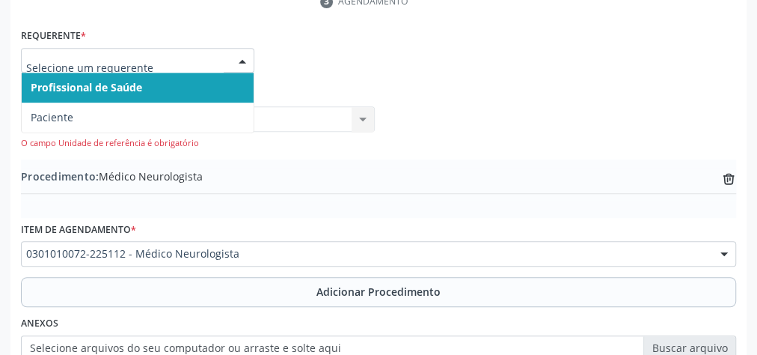
click at [241, 58] on div at bounding box center [242, 61] width 22 height 25
click at [195, 94] on span "Profissional de Saúde" at bounding box center [138, 88] width 232 height 30
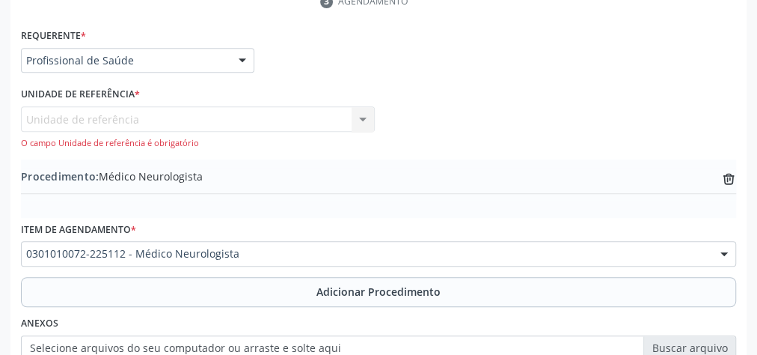
click at [355, 120] on div "Unidade de referência Unidade de Saude da Familia Gislene Matheus Nenhum result…" at bounding box center [198, 127] width 354 height 43
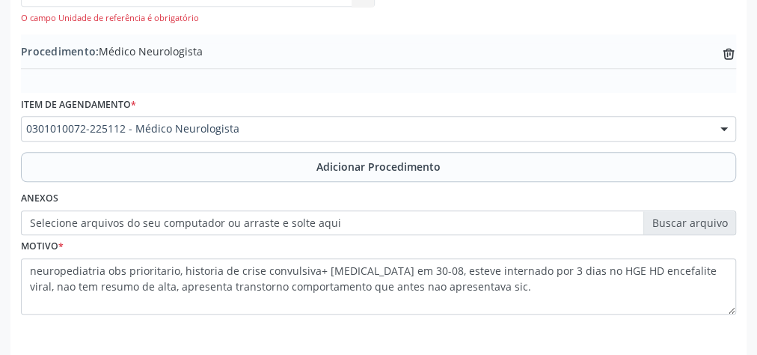
scroll to position [526, 0]
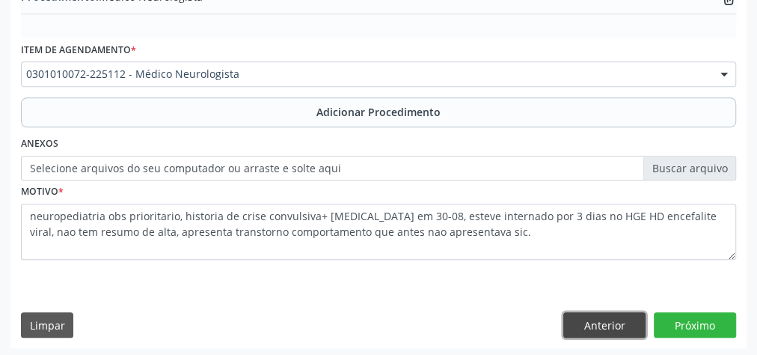
click at [611, 316] on button "Anterior" at bounding box center [604, 324] width 82 height 25
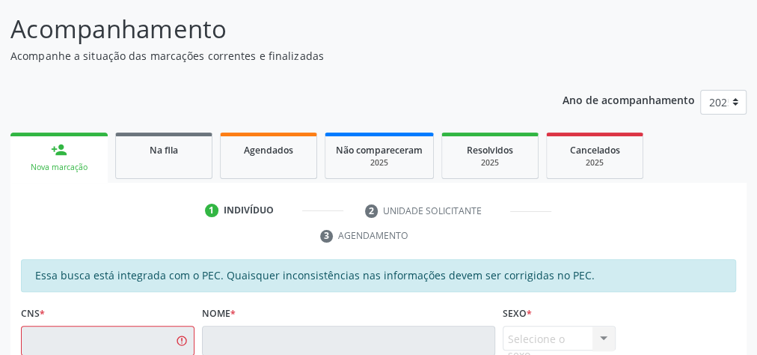
scroll to position [0, 0]
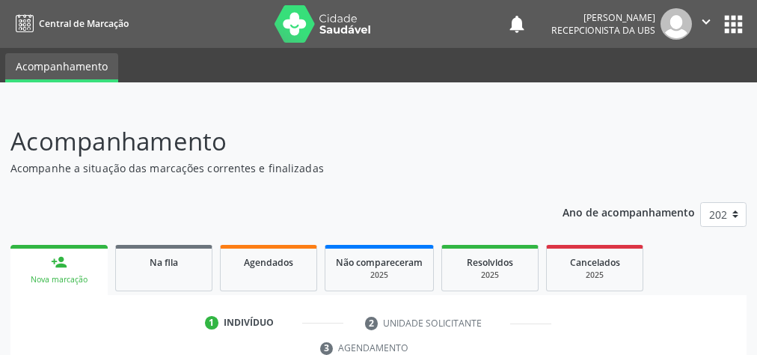
scroll to position [281, 0]
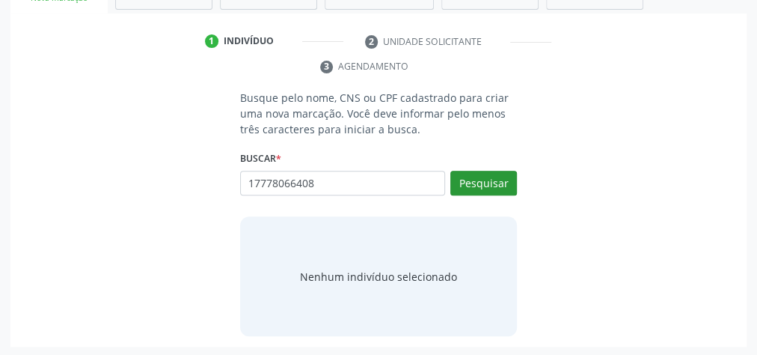
type input "17778066408"
click at [494, 184] on button "Pesquisar" at bounding box center [483, 183] width 67 height 25
type input "17778066408"
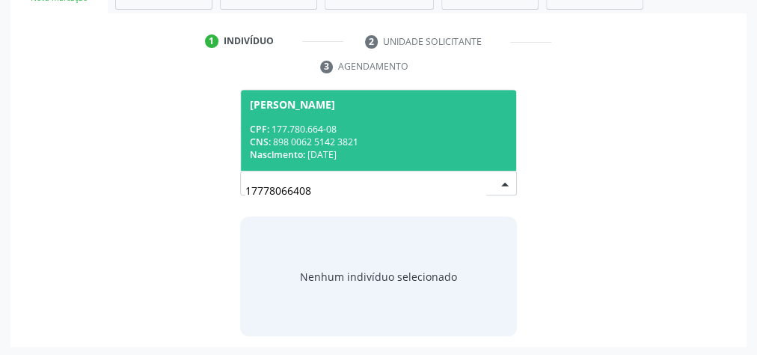
click at [353, 148] on div "Nascimento: 24/07/2021" at bounding box center [378, 154] width 257 height 13
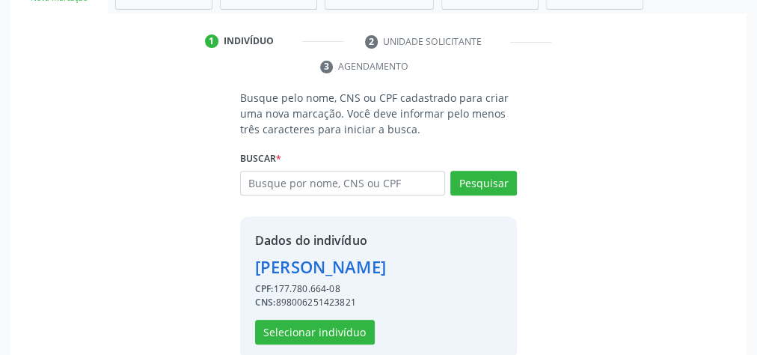
scroll to position [328, 0]
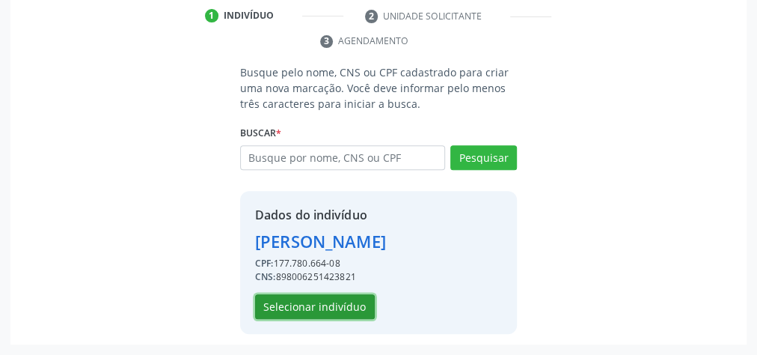
click at [345, 316] on button "Selecionar indivíduo" at bounding box center [315, 306] width 120 height 25
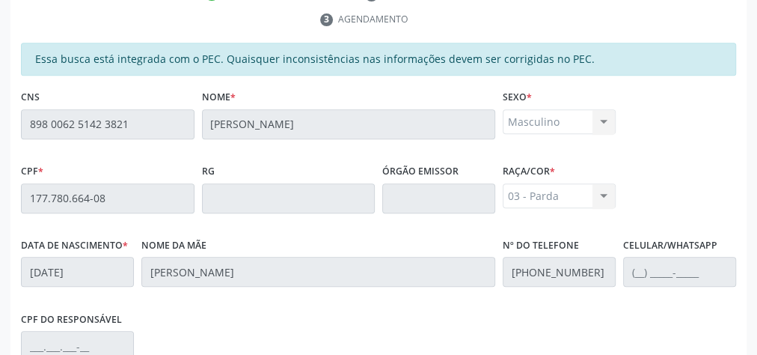
scroll to position [542, 0]
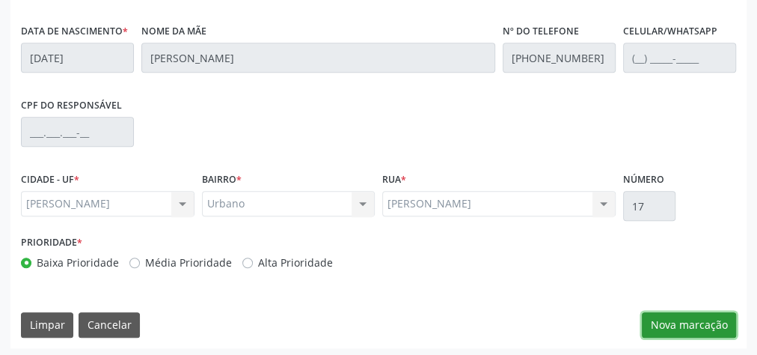
click at [726, 321] on button "Nova marcação" at bounding box center [689, 324] width 94 height 25
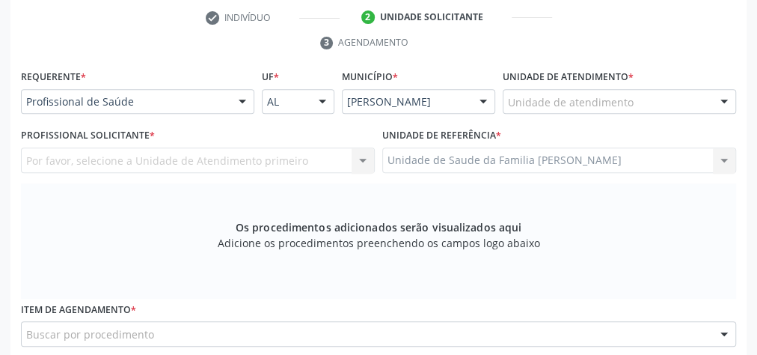
scroll to position [183, 0]
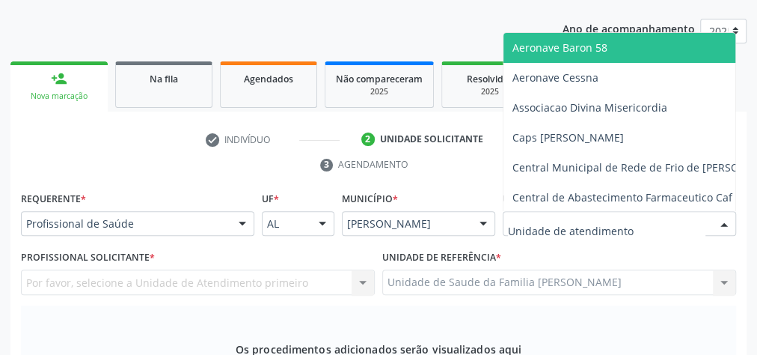
drag, startPoint x: 708, startPoint y: 218, endPoint x: 684, endPoint y: 223, distance: 24.5
click at [705, 218] on div at bounding box center [619, 223] width 233 height 25
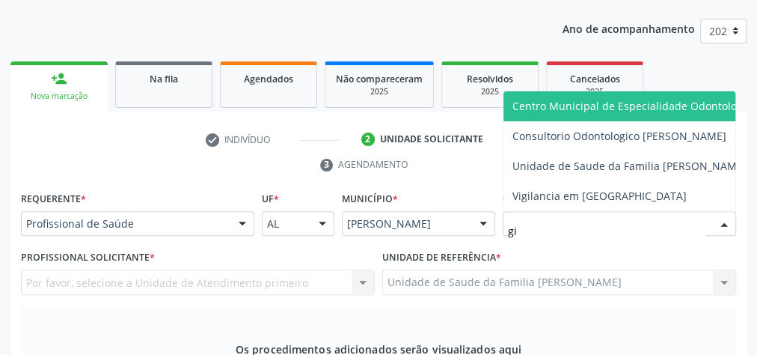
type input "gis"
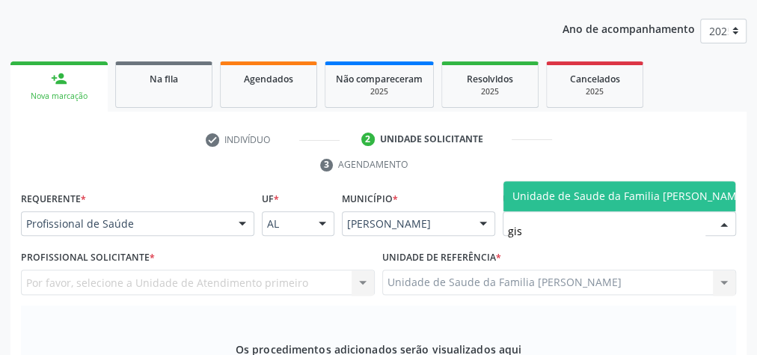
click at [674, 189] on span "Unidade de Saude da Familia [PERSON_NAME]" at bounding box center [629, 196] width 234 height 14
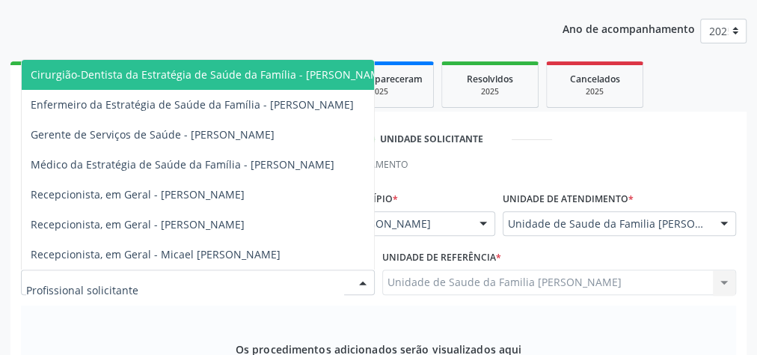
click at [363, 283] on div at bounding box center [363, 282] width 22 height 25
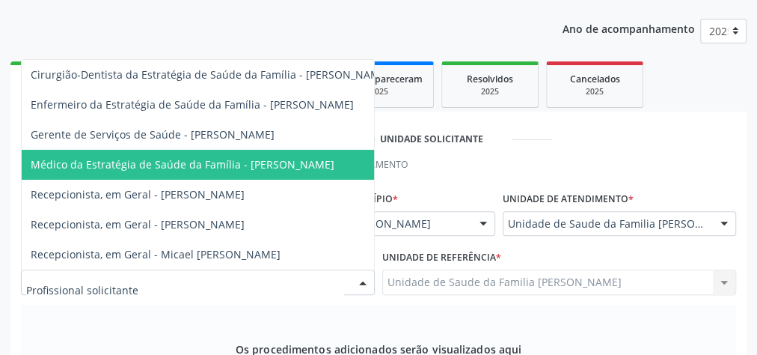
click at [278, 157] on span "Médico da Estratégia de Saúde da Família - [PERSON_NAME]" at bounding box center [183, 164] width 304 height 14
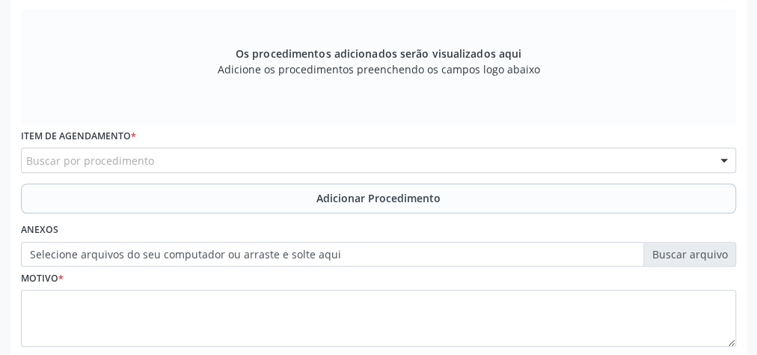
scroll to position [482, 0]
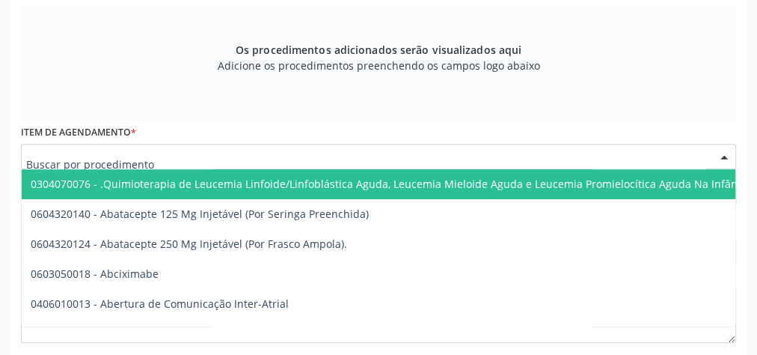
click at [415, 157] on div at bounding box center [378, 156] width 715 height 25
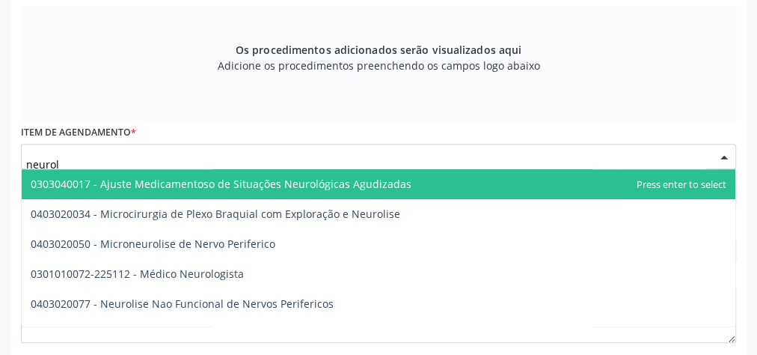
type input "neurolo"
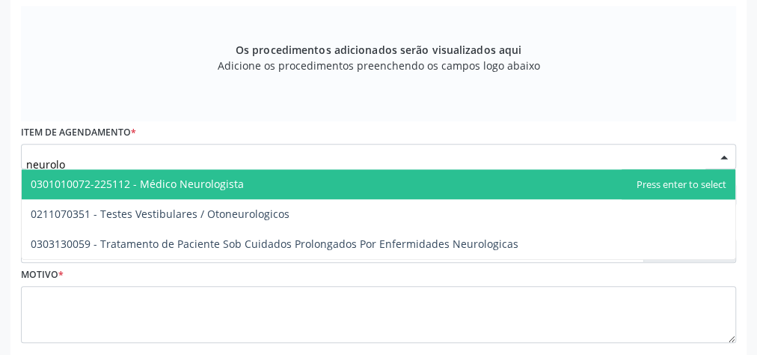
click at [245, 179] on span "0301010072-225112 - Médico Neurologista" at bounding box center [379, 184] width 714 height 30
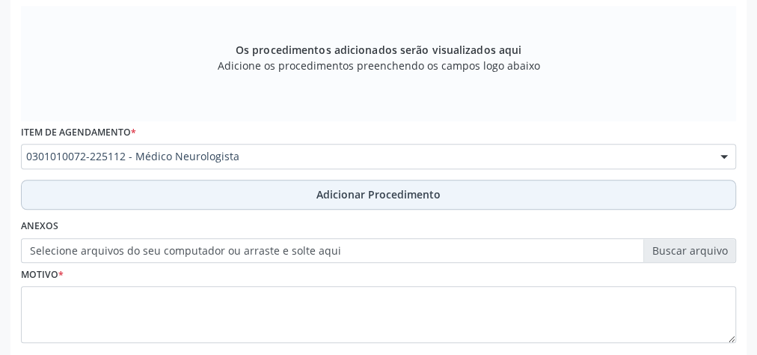
click at [386, 191] on span "Adicionar Procedimento" at bounding box center [378, 194] width 124 height 16
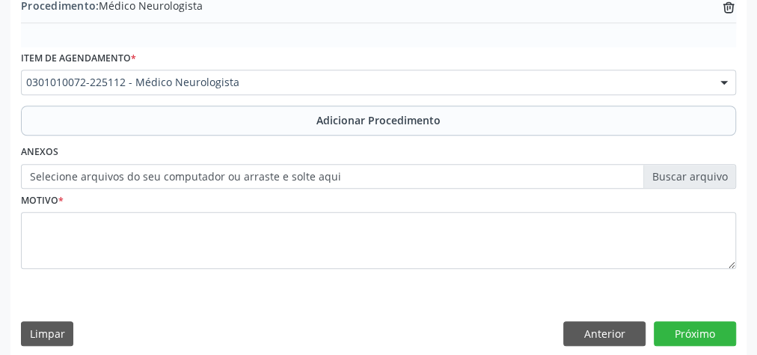
scroll to position [509, 0]
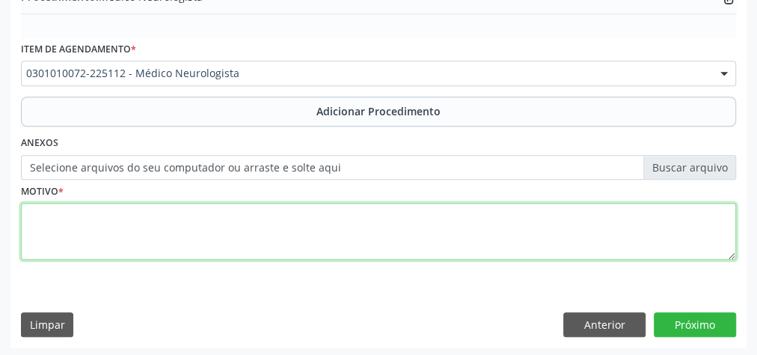
click at [225, 219] on textarea at bounding box center [378, 231] width 715 height 57
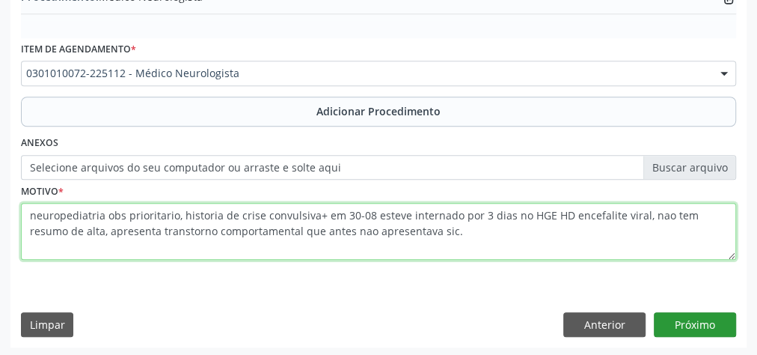
type textarea "neuropediatria obs prioritario, historia de crise convulsiva+ em 30-08 esteve i…"
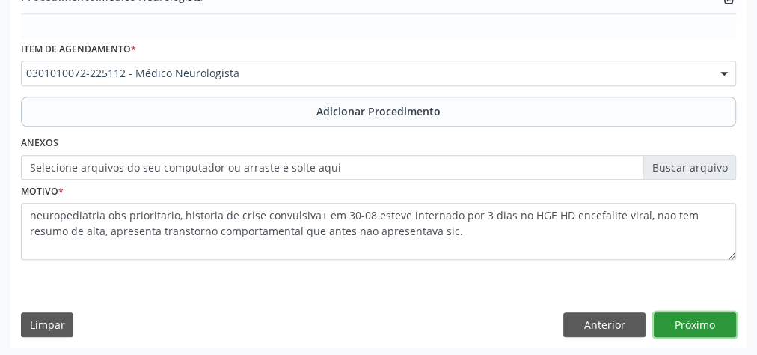
click at [726, 315] on button "Próximo" at bounding box center [695, 324] width 82 height 25
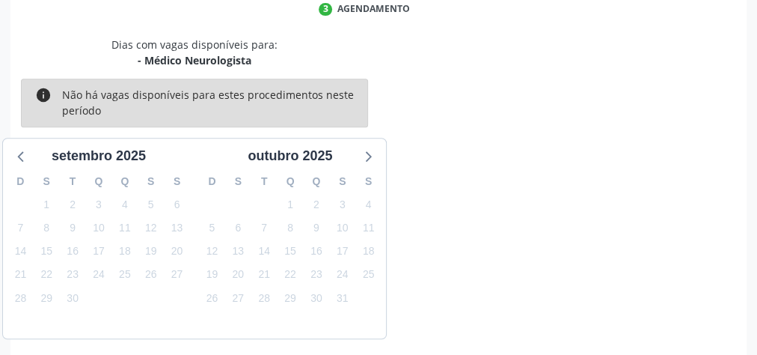
scroll to position [396, 0]
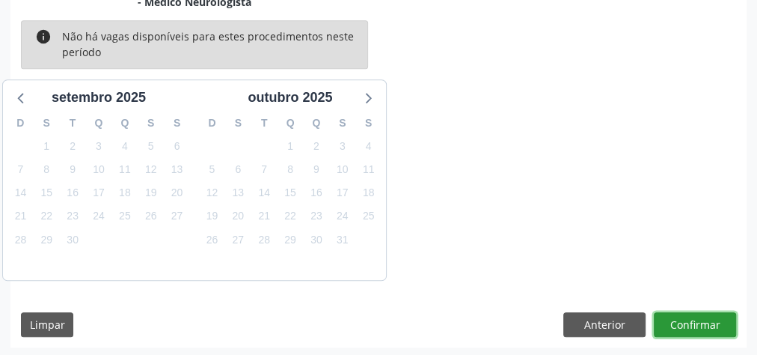
click at [696, 313] on button "Confirmar" at bounding box center [695, 324] width 82 height 25
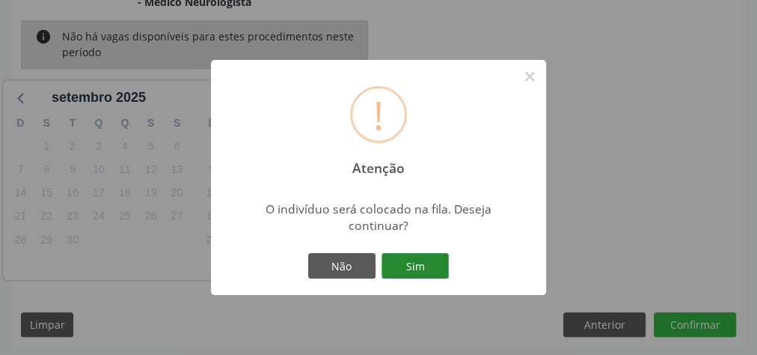
click at [440, 267] on button "Sim" at bounding box center [414, 265] width 67 height 25
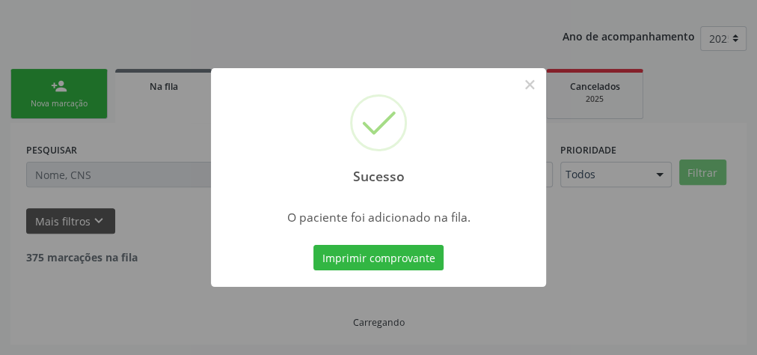
scroll to position [159, 0]
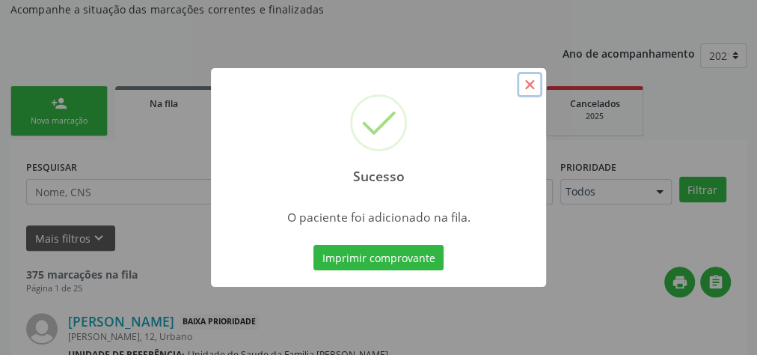
click at [532, 85] on button "×" at bounding box center [529, 84] width 25 height 25
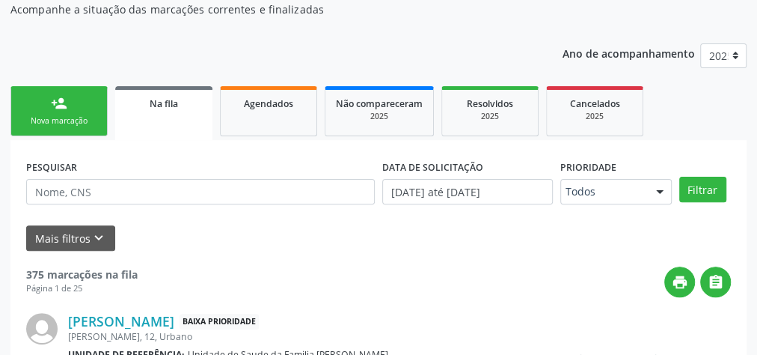
click at [74, 109] on link "person_add Nova marcação" at bounding box center [58, 111] width 97 height 50
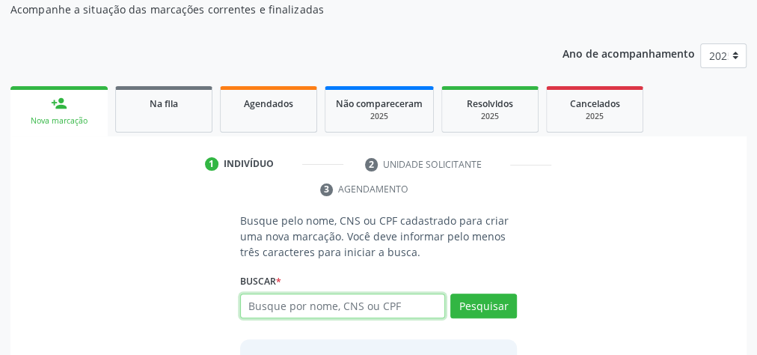
click at [402, 300] on input "text" at bounding box center [342, 305] width 205 height 25
click at [398, 295] on input "text" at bounding box center [342, 305] width 205 height 25
click at [421, 283] on div "Buscar * Busque por nome, CNS ou CPF Nenhum resultado encontrado para: " " Digi…" at bounding box center [378, 299] width 277 height 58
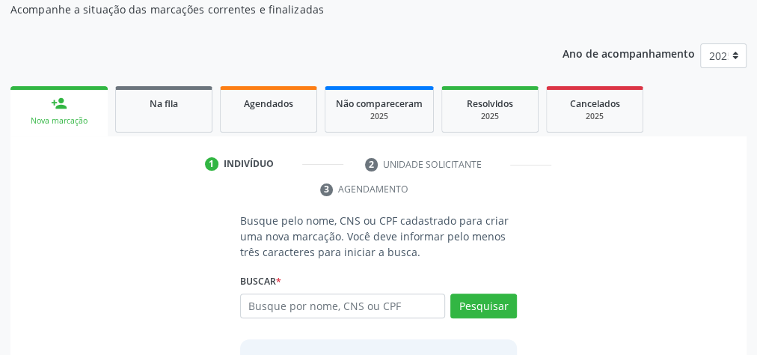
click at [423, 283] on div "Buscar * Busque por nome, CNS ou CPF Nenhum resultado encontrado para: " " Digi…" at bounding box center [378, 299] width 277 height 58
click at [431, 281] on div "Buscar * Busque por nome, CNS ou CPF Nenhum resultado encontrado para: " " Digi…" at bounding box center [378, 299] width 277 height 58
click at [319, 298] on input "text" at bounding box center [342, 305] width 205 height 25
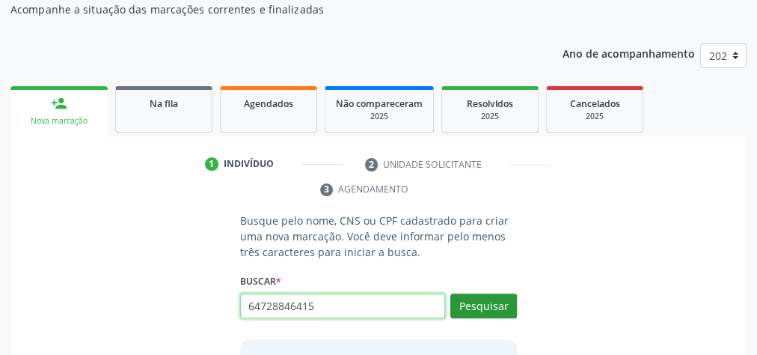
type input "64728846415"
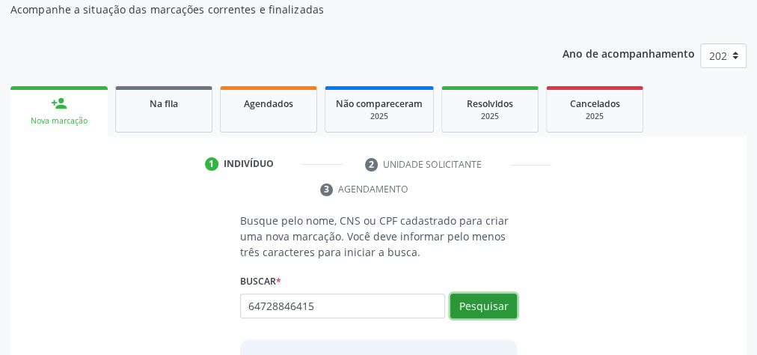
click at [497, 310] on button "Pesquisar" at bounding box center [483, 305] width 67 height 25
type input "64728846415"
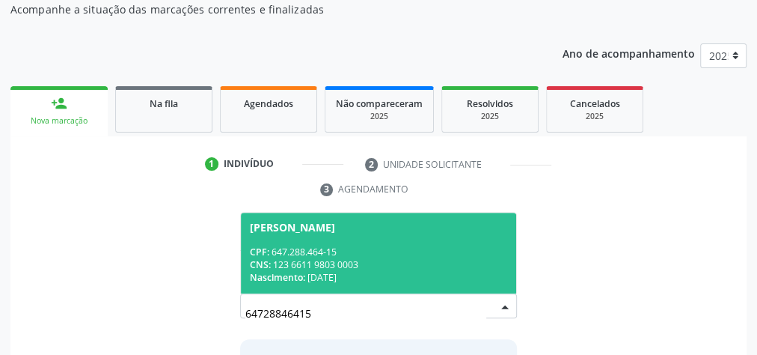
click at [356, 275] on div "Nascimento: 15/12/1964" at bounding box center [378, 277] width 257 height 13
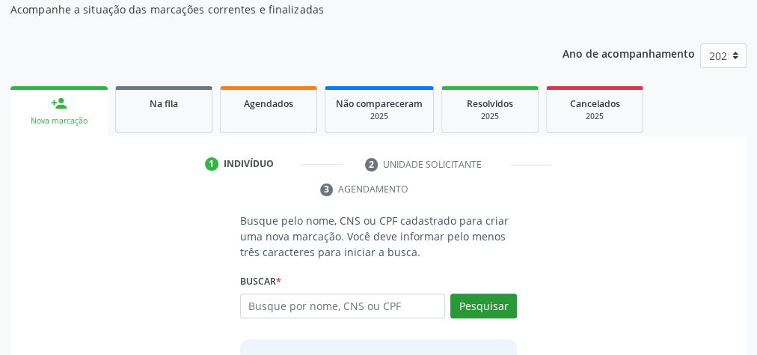
scroll to position [278, 0]
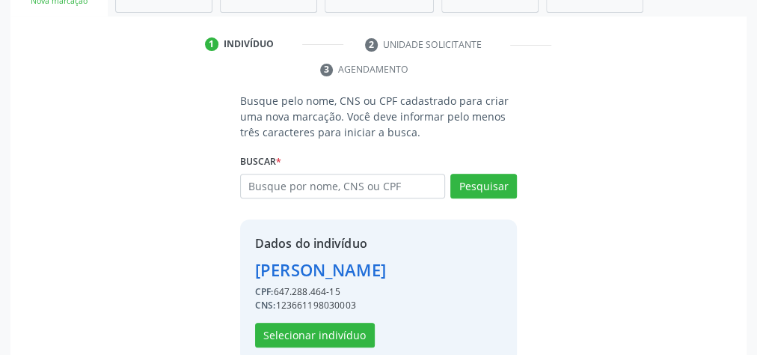
click at [386, 285] on div "CPF: 647.288.464-15" at bounding box center [320, 291] width 131 height 13
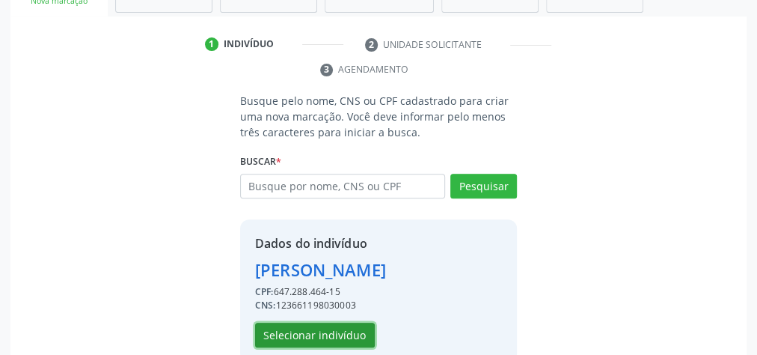
click at [357, 322] on button "Selecionar indivíduo" at bounding box center [315, 334] width 120 height 25
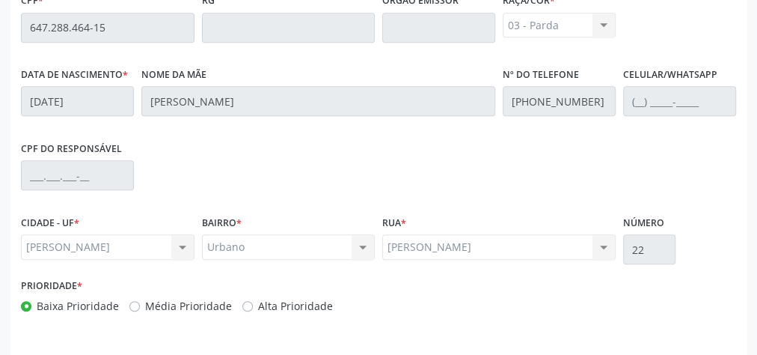
scroll to position [542, 0]
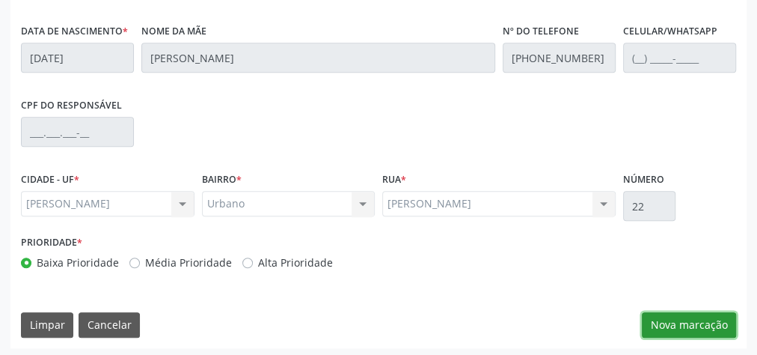
click at [694, 317] on button "Nova marcação" at bounding box center [689, 324] width 94 height 25
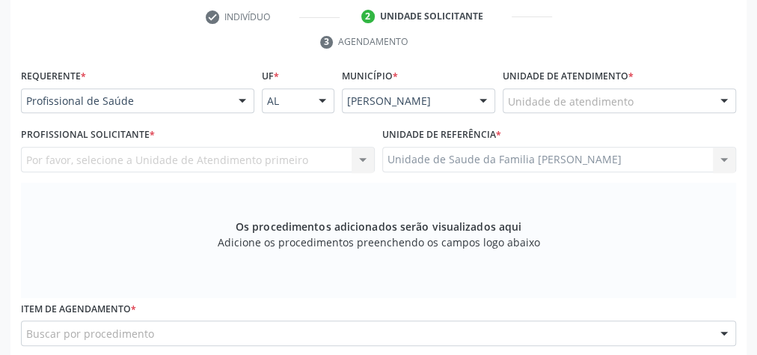
scroll to position [303, 0]
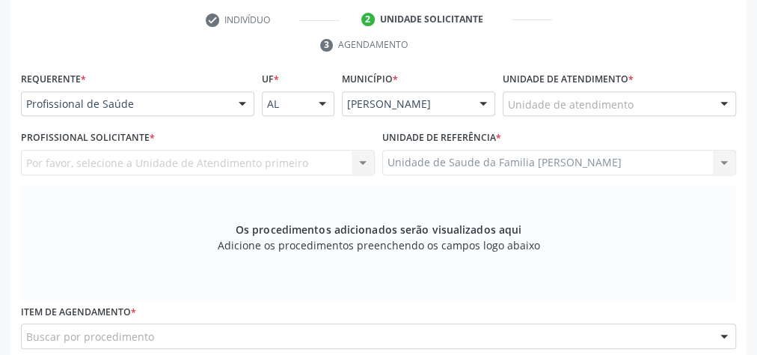
click at [635, 100] on div "Unidade de atendimento" at bounding box center [619, 103] width 233 height 25
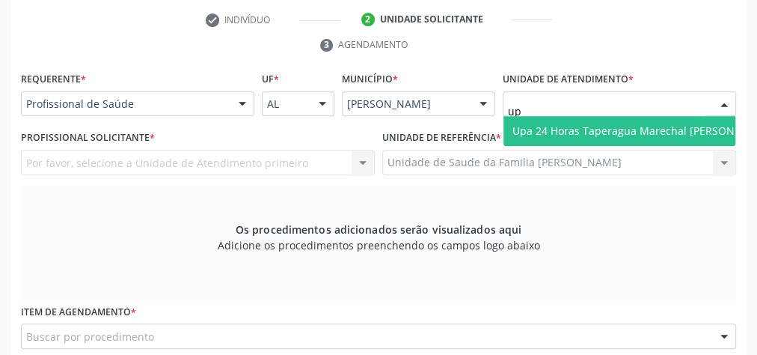
type input "upa"
click at [629, 126] on span "Upa 24 Horas Taperagua Marechal [PERSON_NAME]" at bounding box center [642, 130] width 261 height 14
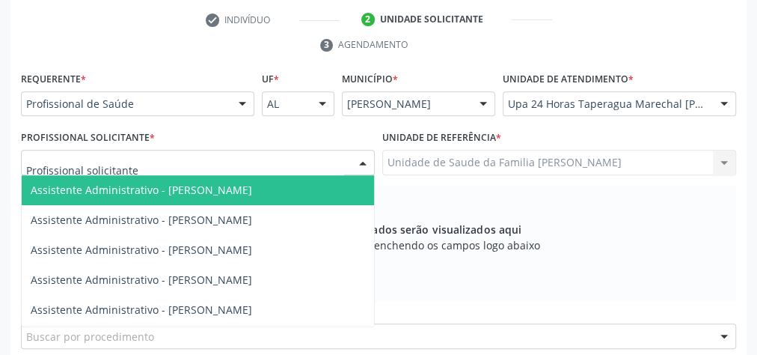
click at [364, 162] on div at bounding box center [363, 162] width 22 height 25
click at [278, 165] on input "text" at bounding box center [185, 170] width 318 height 30
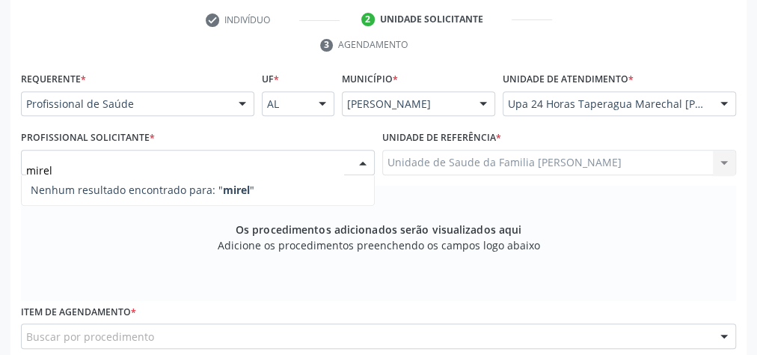
type input "mirell"
click at [713, 99] on div at bounding box center [724, 104] width 22 height 25
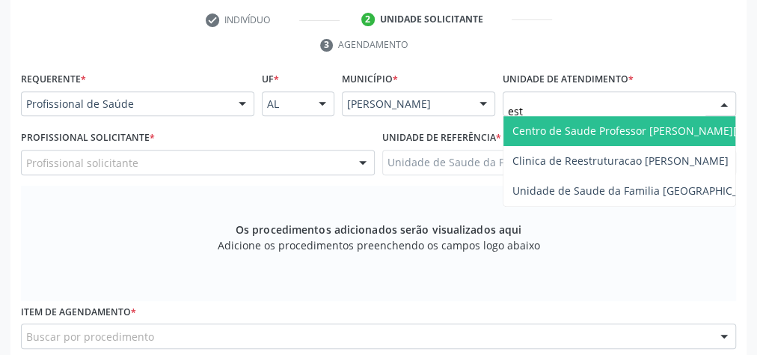
type input "esta"
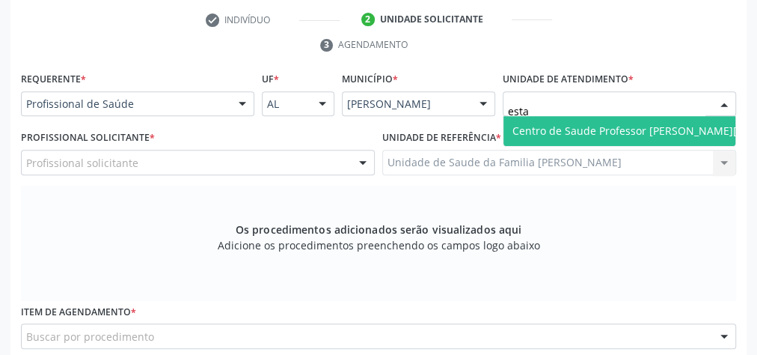
click at [663, 126] on span "Centro de Saude Professor [PERSON_NAME][GEOGRAPHIC_DATA]" at bounding box center [674, 130] width 325 height 14
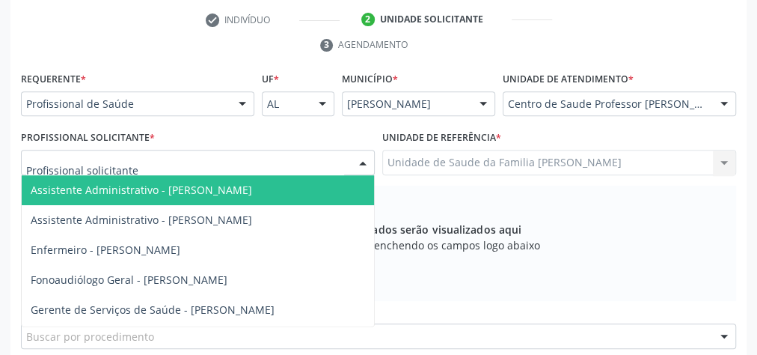
click at [198, 162] on div at bounding box center [198, 162] width 354 height 25
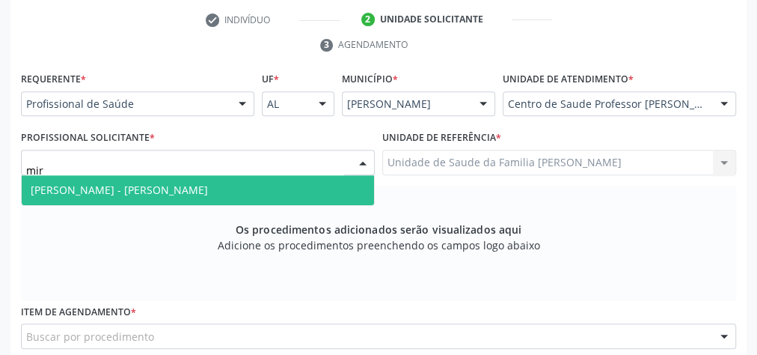
type input "mire"
click at [202, 191] on span "Médico Otorrinolaringologista - Mirella Kalyne Cavalcante Magalhaes" at bounding box center [119, 190] width 177 height 14
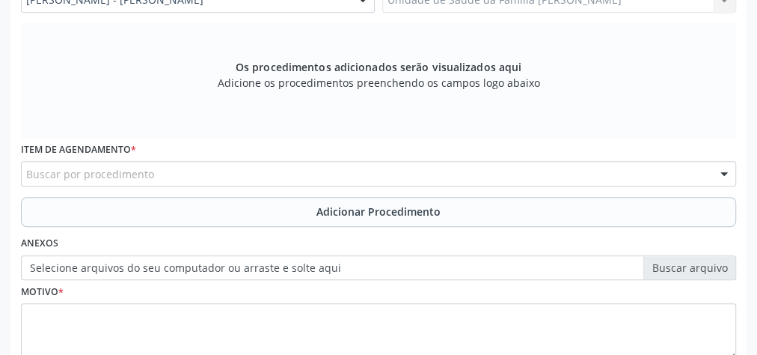
scroll to position [482, 0]
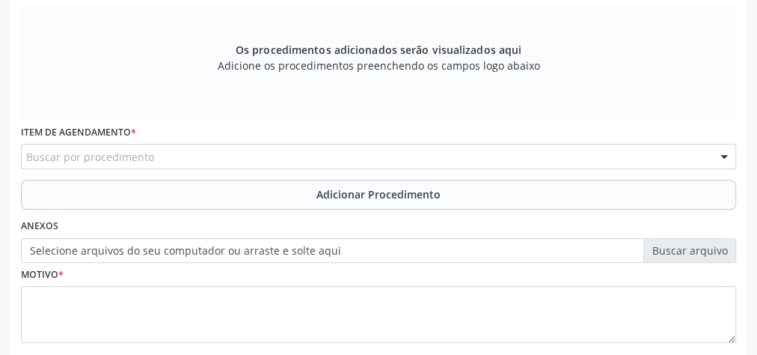
click at [280, 153] on div "Buscar por procedimento" at bounding box center [378, 156] width 715 height 25
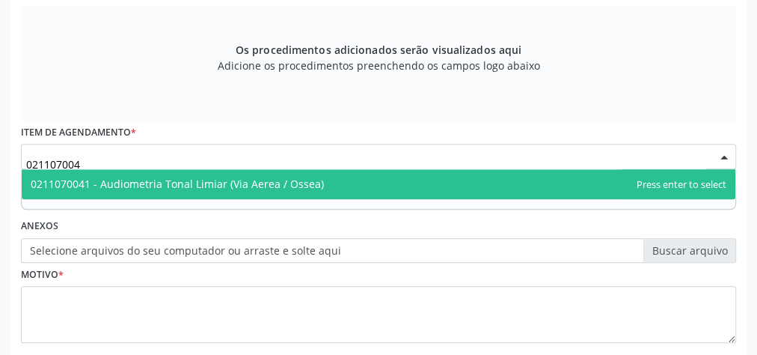
type input "0211070041"
click at [127, 173] on span "0211070041 - Audiometria Tonal Limiar (Via Aerea / Ossea)" at bounding box center [379, 184] width 714 height 30
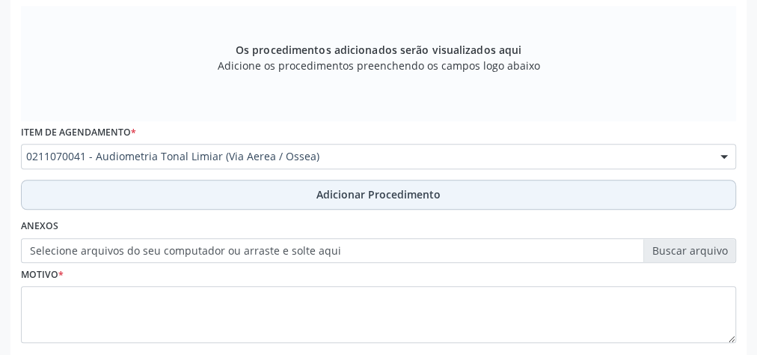
click at [365, 197] on span "Adicionar Procedimento" at bounding box center [378, 194] width 124 height 16
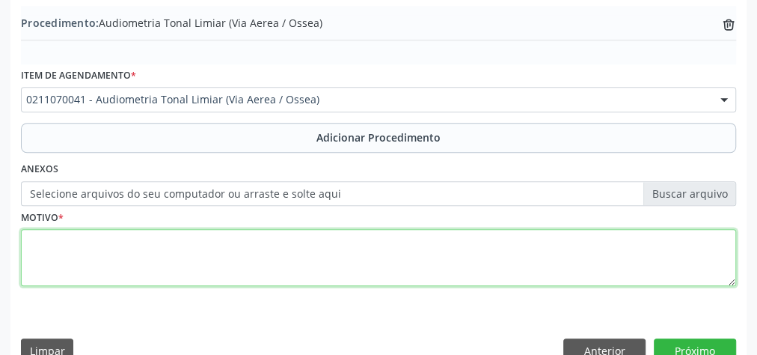
click at [198, 252] on textarea at bounding box center [378, 257] width 715 height 57
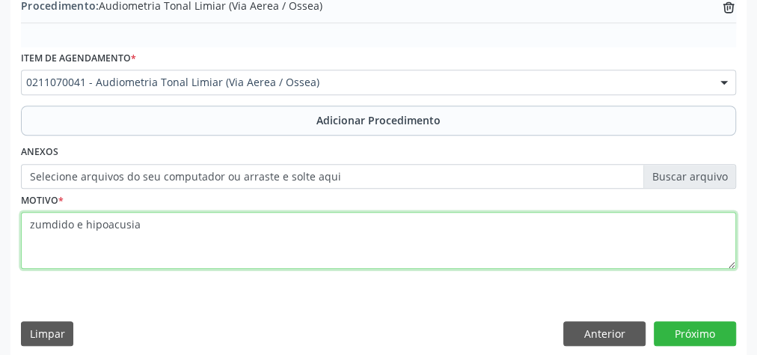
scroll to position [509, 0]
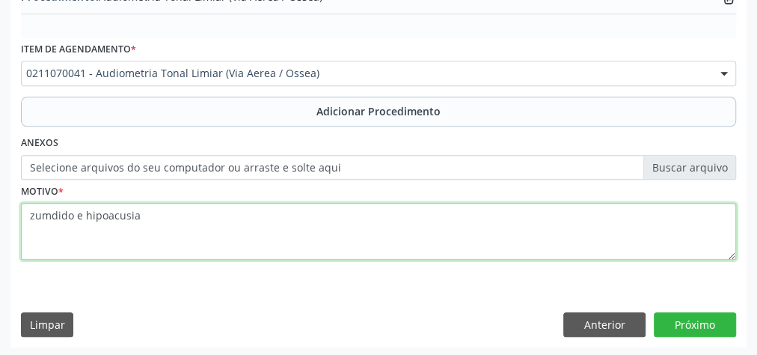
click at [58, 213] on textarea "zumdido e hipoacusia" at bounding box center [378, 231] width 715 height 57
click at [56, 213] on textarea "zumdido e hipoacusia" at bounding box center [378, 231] width 715 height 57
type textarea "zumbido e hipoacusia"
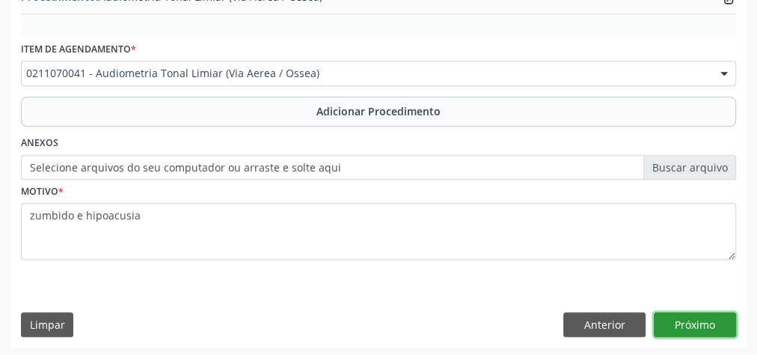
click at [714, 320] on button "Próximo" at bounding box center [695, 324] width 82 height 25
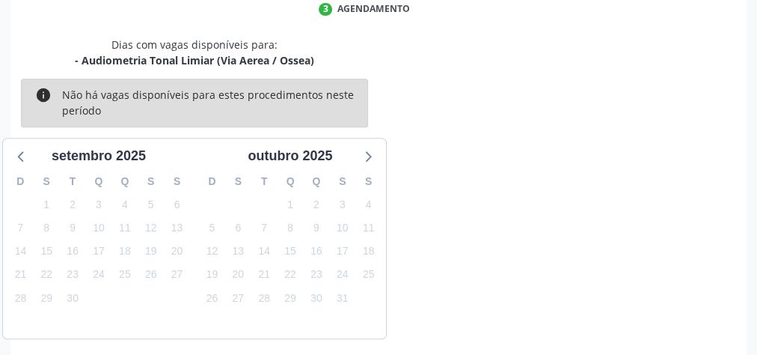
scroll to position [396, 0]
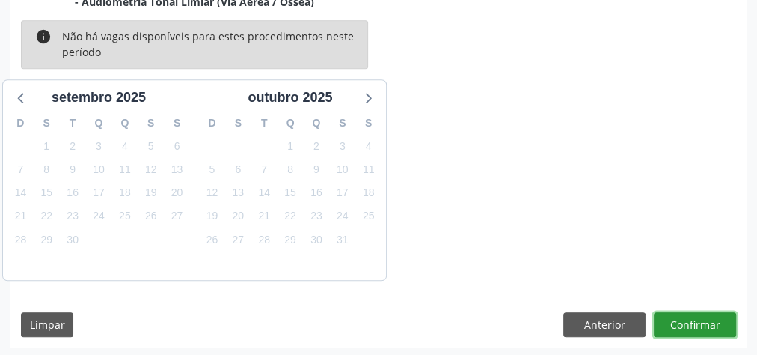
click at [714, 320] on button "Confirmar" at bounding box center [695, 324] width 82 height 25
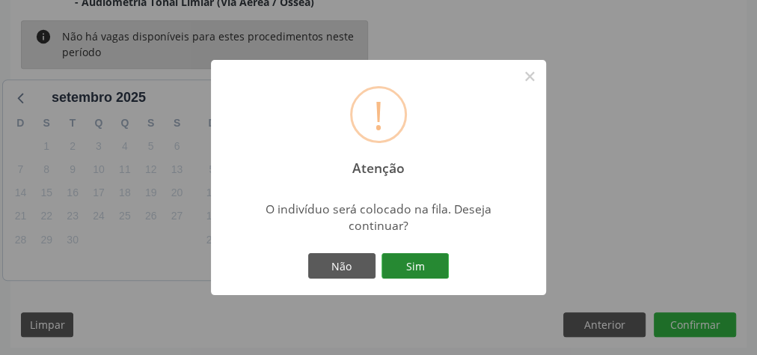
click at [417, 270] on button "Sim" at bounding box center [414, 265] width 67 height 25
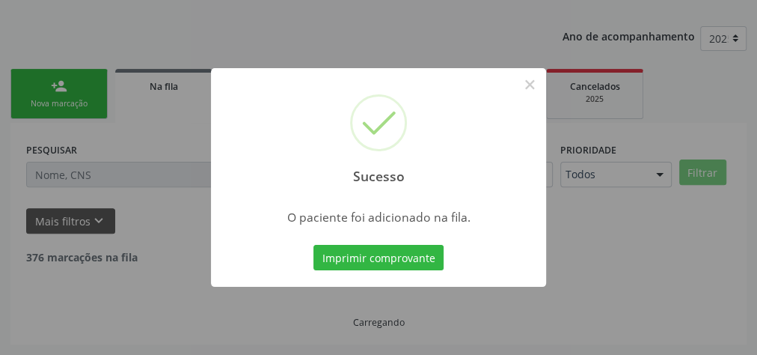
scroll to position [159, 0]
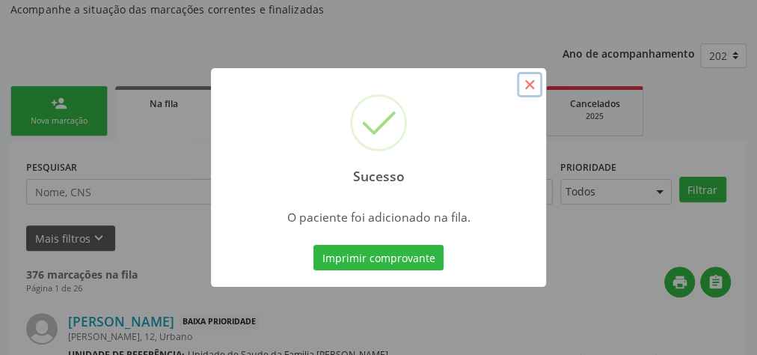
click at [526, 85] on button "×" at bounding box center [529, 84] width 25 height 25
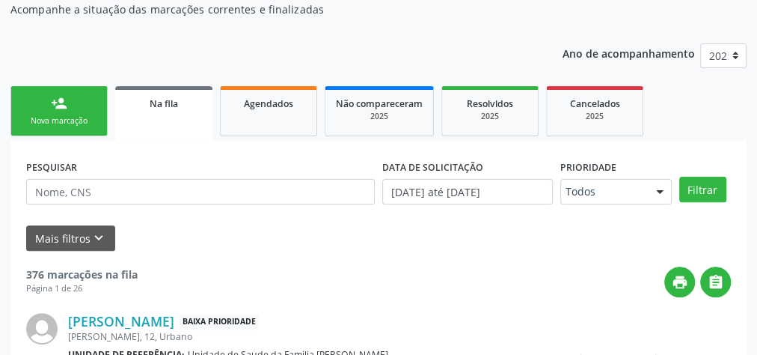
click at [76, 119] on div "Nova marcação" at bounding box center [59, 120] width 75 height 11
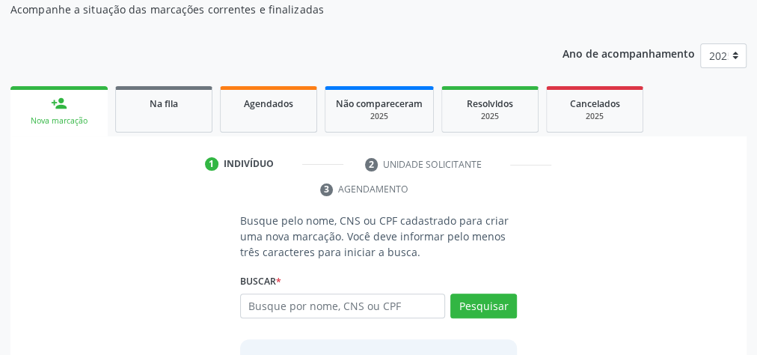
click at [486, 19] on div "Acompanhamento Acompanhe a situação das marcações correntes e finalizadas Relat…" at bounding box center [378, 216] width 736 height 505
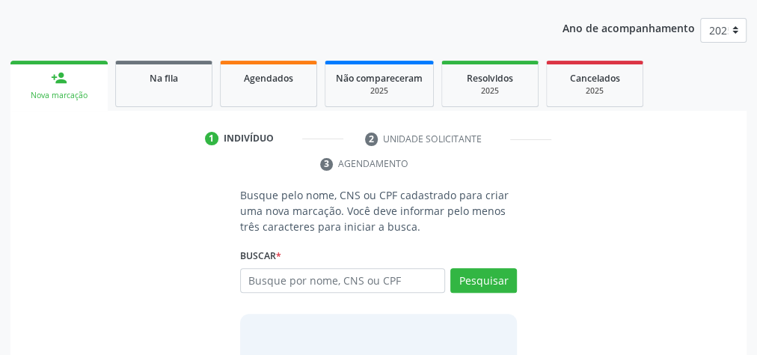
scroll to position [186, 0]
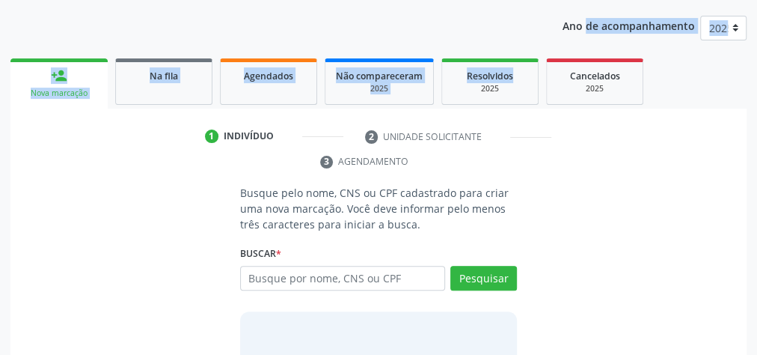
drag, startPoint x: 537, startPoint y: 26, endPoint x: 530, endPoint y: 43, distance: 18.8
click at [530, 43] on div "Ano de acompanhamento 2025 person_add Nova marcação Na fila Agendados Não compa…" at bounding box center [378, 223] width 736 height 437
click at [513, 87] on div "2025" at bounding box center [490, 88] width 75 height 11
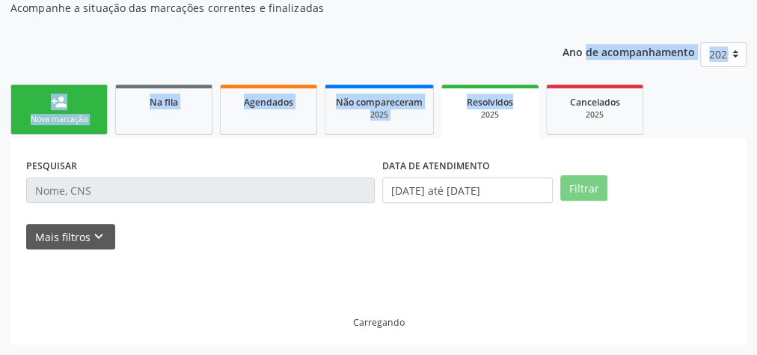
scroll to position [159, 0]
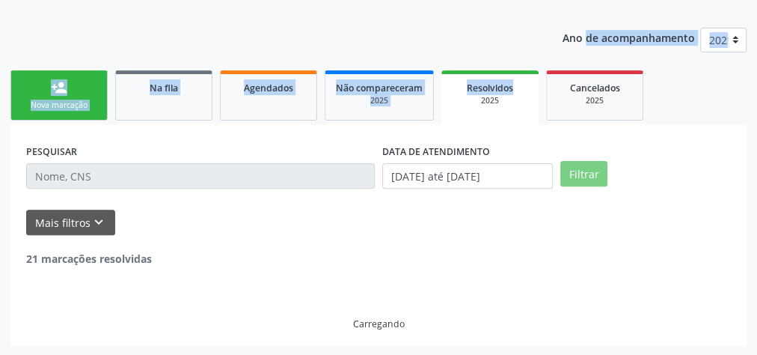
click at [516, 89] on div "Resolvidos" at bounding box center [490, 87] width 76 height 16
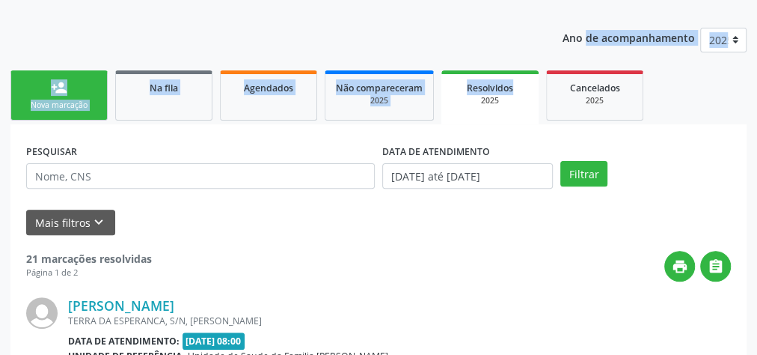
scroll to position [186, 0]
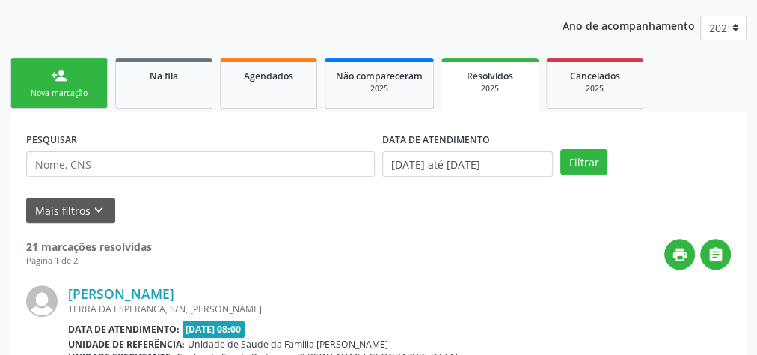
click at [468, 257] on div "print " at bounding box center [441, 254] width 579 height 31
click at [68, 89] on div "Nova marcação" at bounding box center [59, 93] width 75 height 11
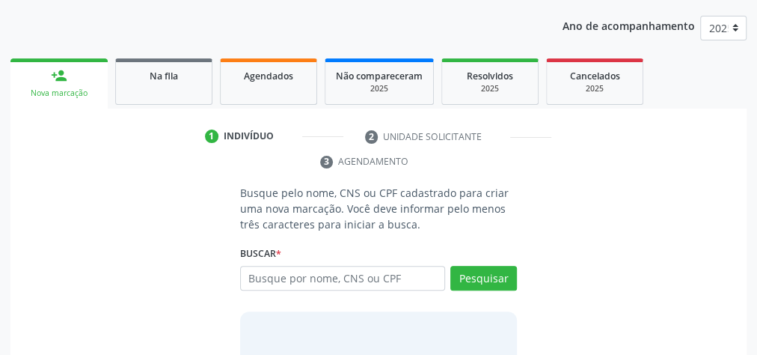
click at [433, 306] on div "Busque pelo nome, CNS ou CPF cadastrado para criar uma nova marcação. Você deve…" at bounding box center [379, 308] width 298 height 246
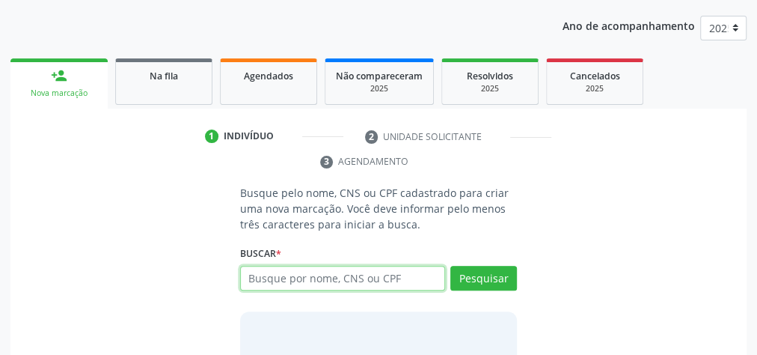
drag, startPoint x: 395, startPoint y: 263, endPoint x: 393, endPoint y: 275, distance: 12.1
click at [393, 269] on input "text" at bounding box center [342, 278] width 205 height 25
click at [393, 275] on input "text" at bounding box center [342, 278] width 205 height 25
type input "708007840182429"
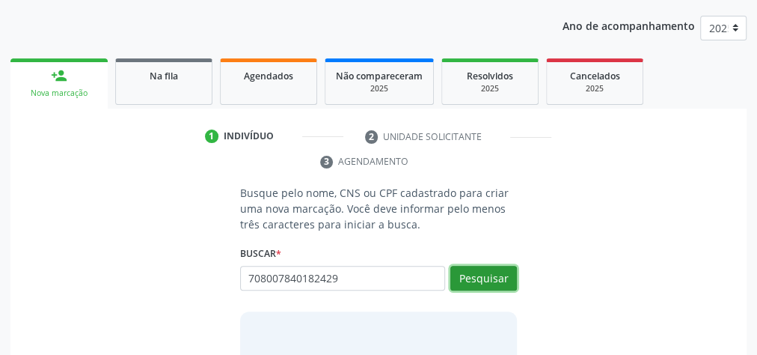
click at [465, 272] on button "Pesquisar" at bounding box center [483, 278] width 67 height 25
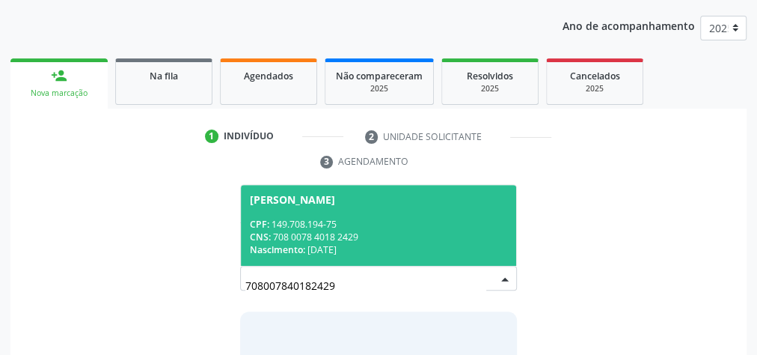
click at [335, 197] on div "Jose Adrya Barbosa da Silva" at bounding box center [292, 200] width 85 height 12
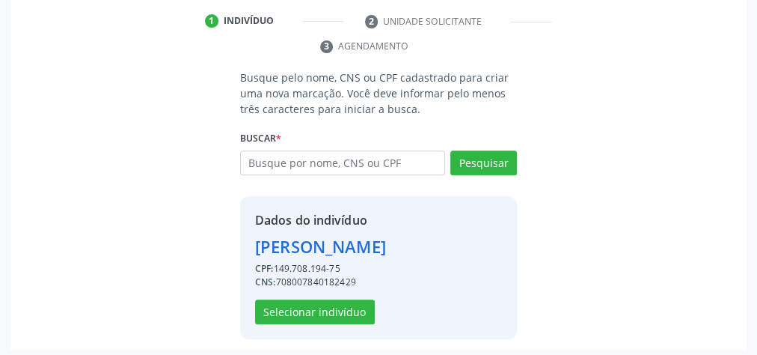
scroll to position [304, 0]
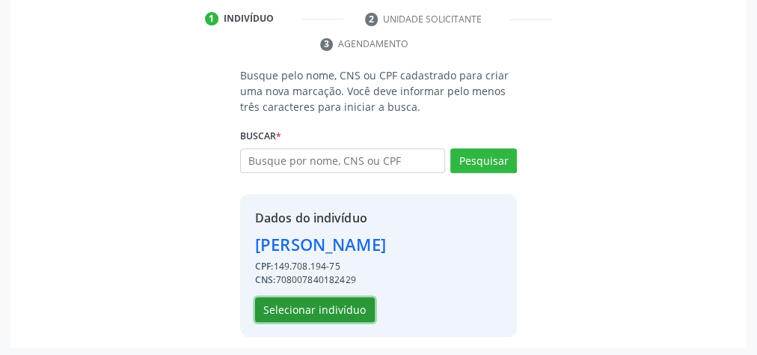
click at [339, 297] on button "Selecionar indivíduo" at bounding box center [315, 309] width 120 height 25
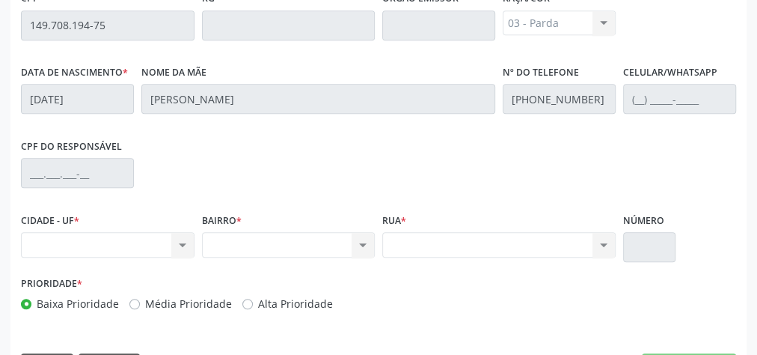
scroll to position [542, 0]
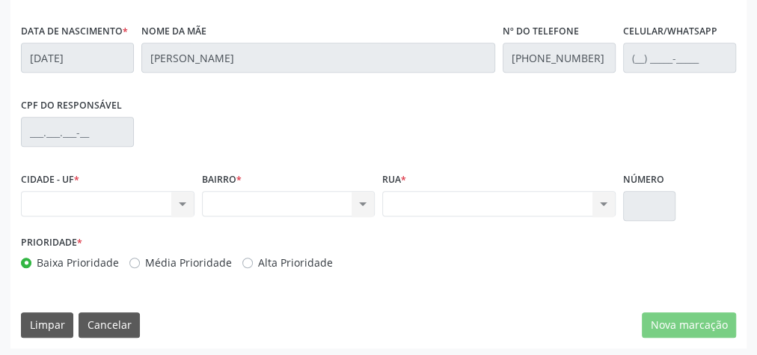
click at [183, 200] on div "Nenhum resultado encontrado para: " " Não há nenhuma opção para ser exibida." at bounding box center [108, 203] width 174 height 25
drag, startPoint x: 249, startPoint y: 210, endPoint x: 261, endPoint y: 210, distance: 12.0
click at [258, 210] on div "CIDADE - UF * Nenhum resultado encontrado para: " " Não há nenhuma opção para s…" at bounding box center [378, 200] width 723 height 64
drag, startPoint x: 728, startPoint y: 281, endPoint x: 727, endPoint y: 259, distance: 22.5
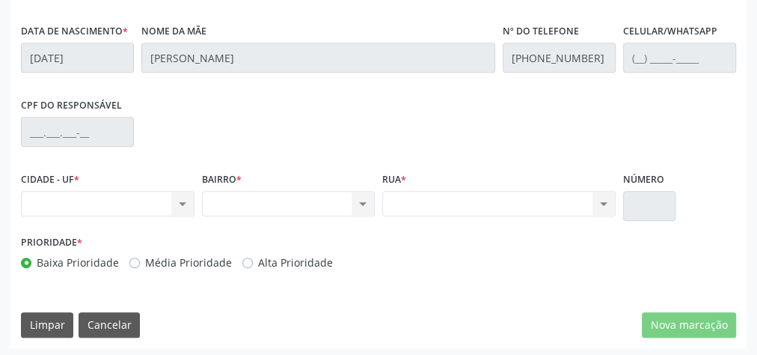
click at [730, 281] on div "Essa busca está integrada com o PEC. Quaisquer inconsistências nas informações …" at bounding box center [378, 88] width 736 height 519
click at [696, 233] on div "Prioridade * Baixa Prioridade Média Prioridade Alta Prioridade" at bounding box center [378, 255] width 723 height 49
drag, startPoint x: 690, startPoint y: 230, endPoint x: 674, endPoint y: 282, distance: 54.0
click at [689, 232] on div "Prioridade * Baixa Prioridade Média Prioridade Alta Prioridade" at bounding box center [378, 255] width 723 height 49
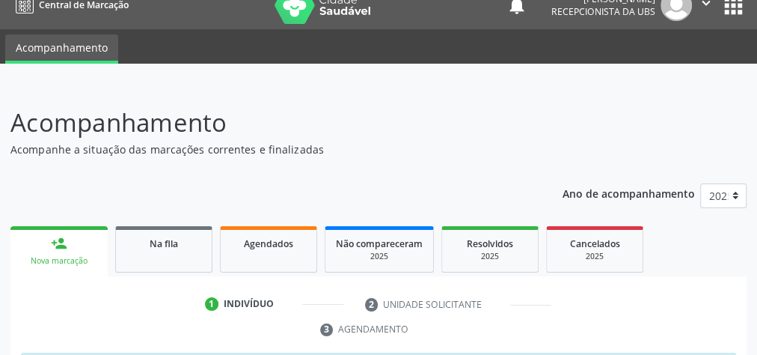
scroll to position [0, 0]
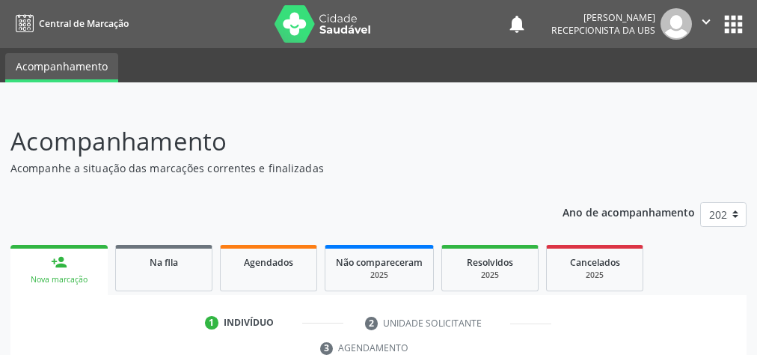
scroll to position [281, 0]
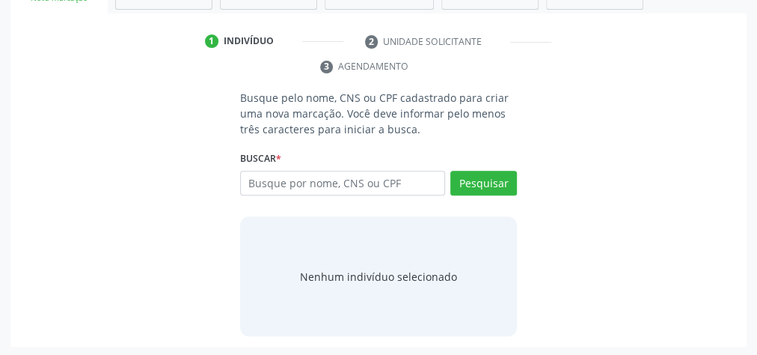
click at [355, 197] on div "Busque por nome, CNS ou CPF Nenhum resultado encontrado para: " " Digite nome, …" at bounding box center [378, 189] width 277 height 36
click at [355, 193] on div "Busque por nome, CNS ou CPF Nenhum resultado encontrado para: " " Digite nome, …" at bounding box center [378, 189] width 277 height 36
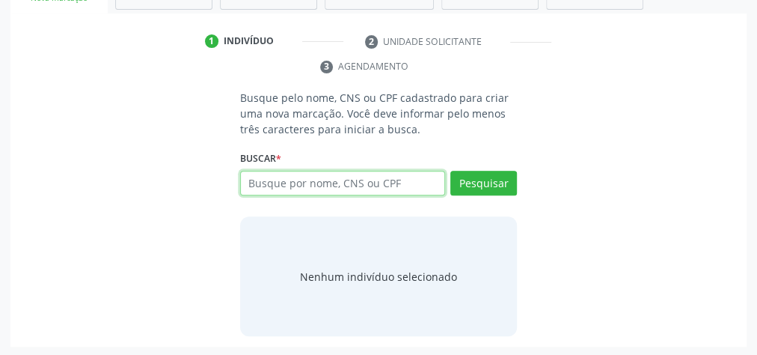
click at [355, 189] on input "text" at bounding box center [342, 183] width 205 height 25
click at [355, 186] on input "text" at bounding box center [342, 183] width 205 height 25
